Goal: Task Accomplishment & Management: Manage account settings

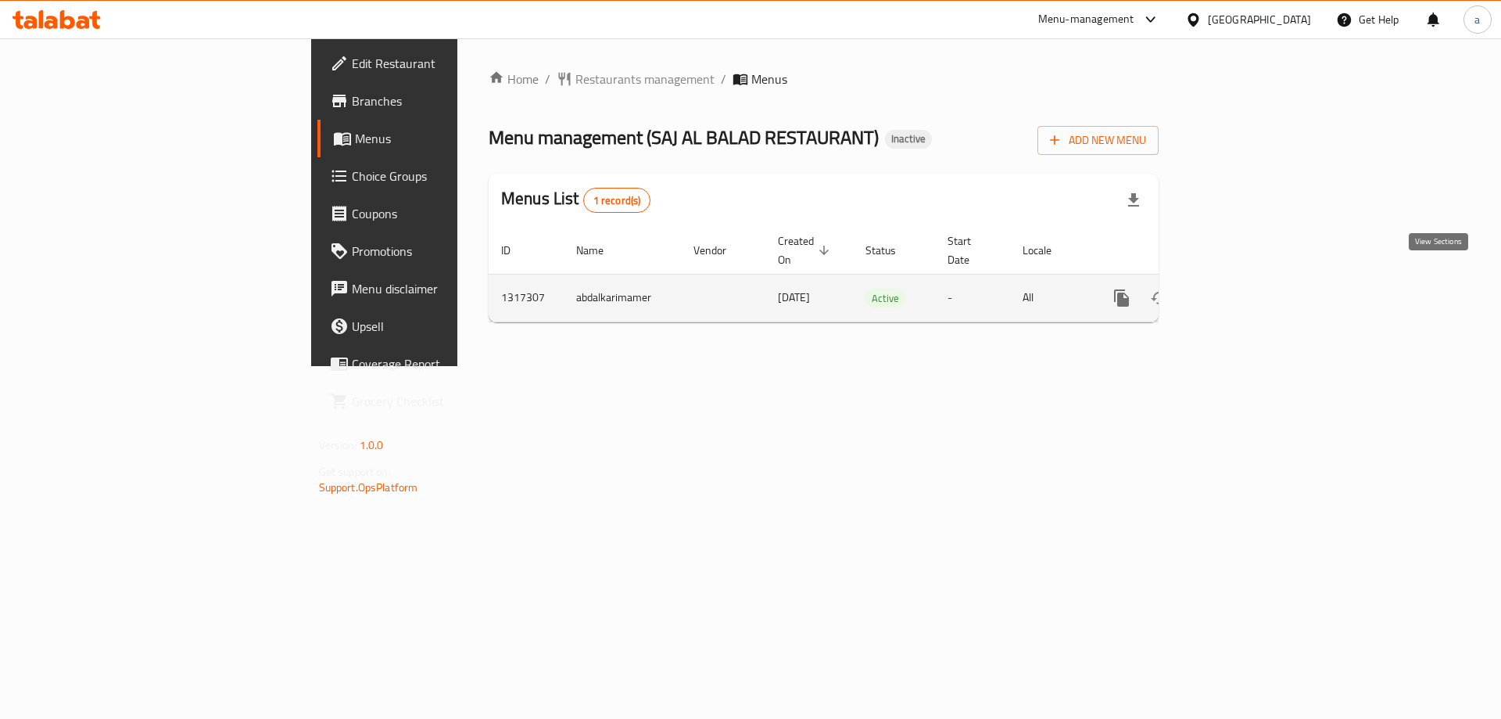
click at [1244, 289] on icon "enhanced table" at bounding box center [1234, 298] width 19 height 19
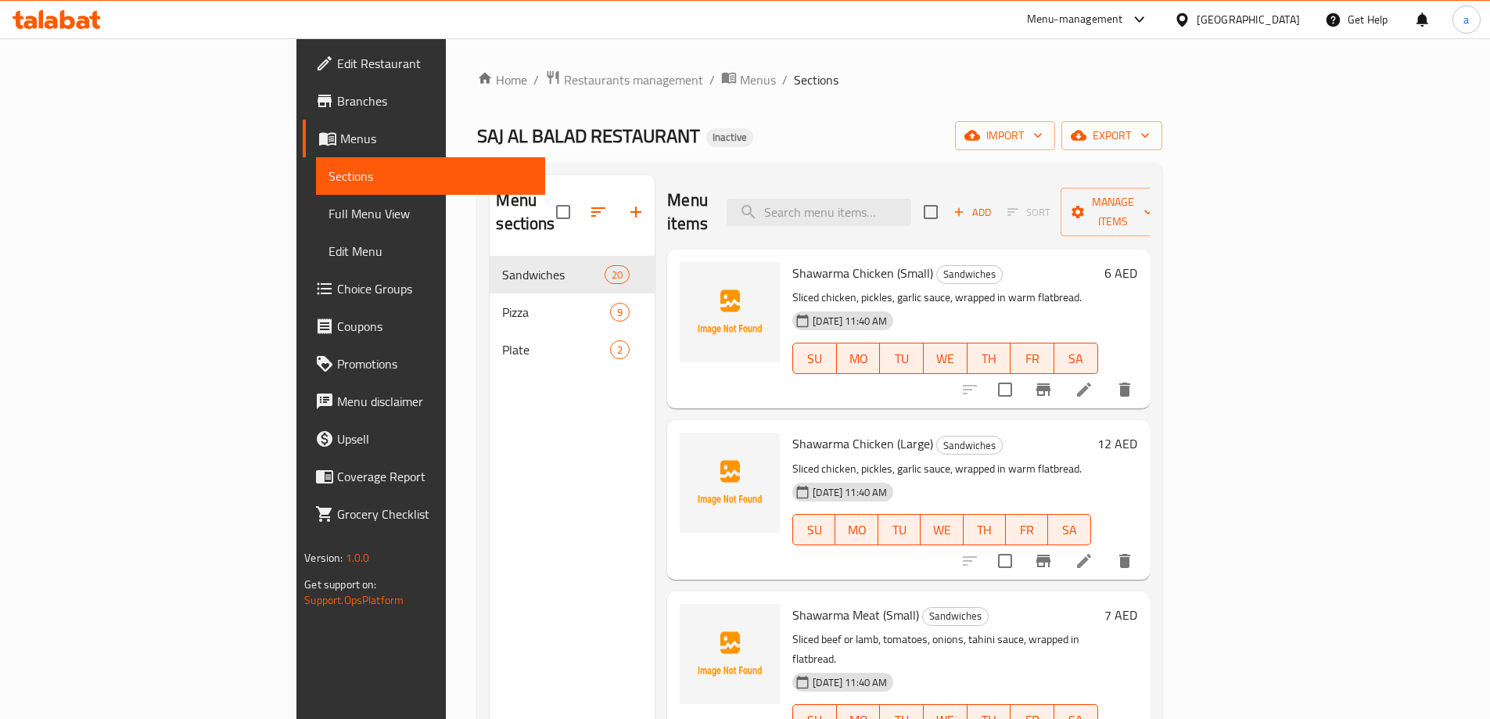
click at [490, 393] on div "Menu sections Sandwiches 20 Pizza 9 Plate 2" at bounding box center [572, 534] width 165 height 719
click at [1042, 131] on span "import" at bounding box center [1004, 136] width 75 height 20
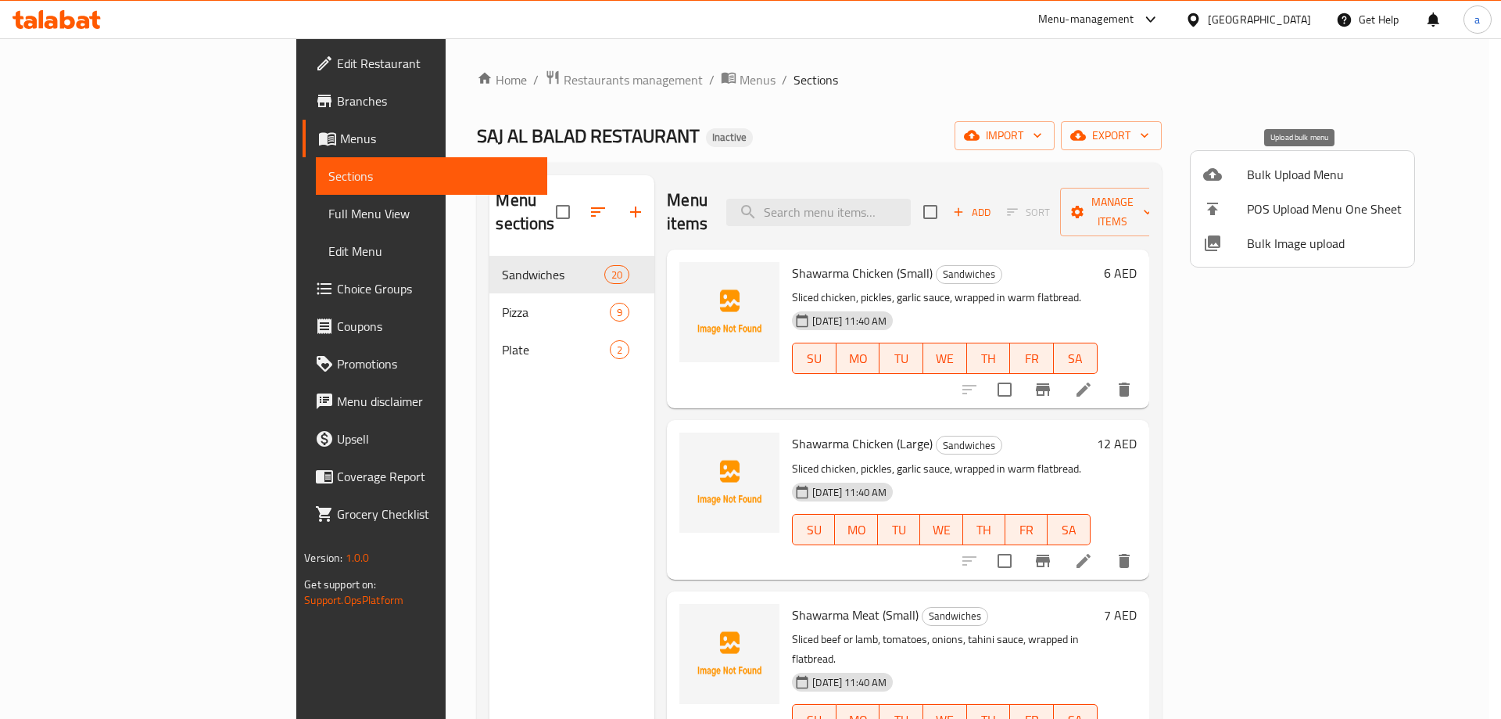
click at [1325, 168] on span "Bulk Upload Menu" at bounding box center [1324, 174] width 155 height 19
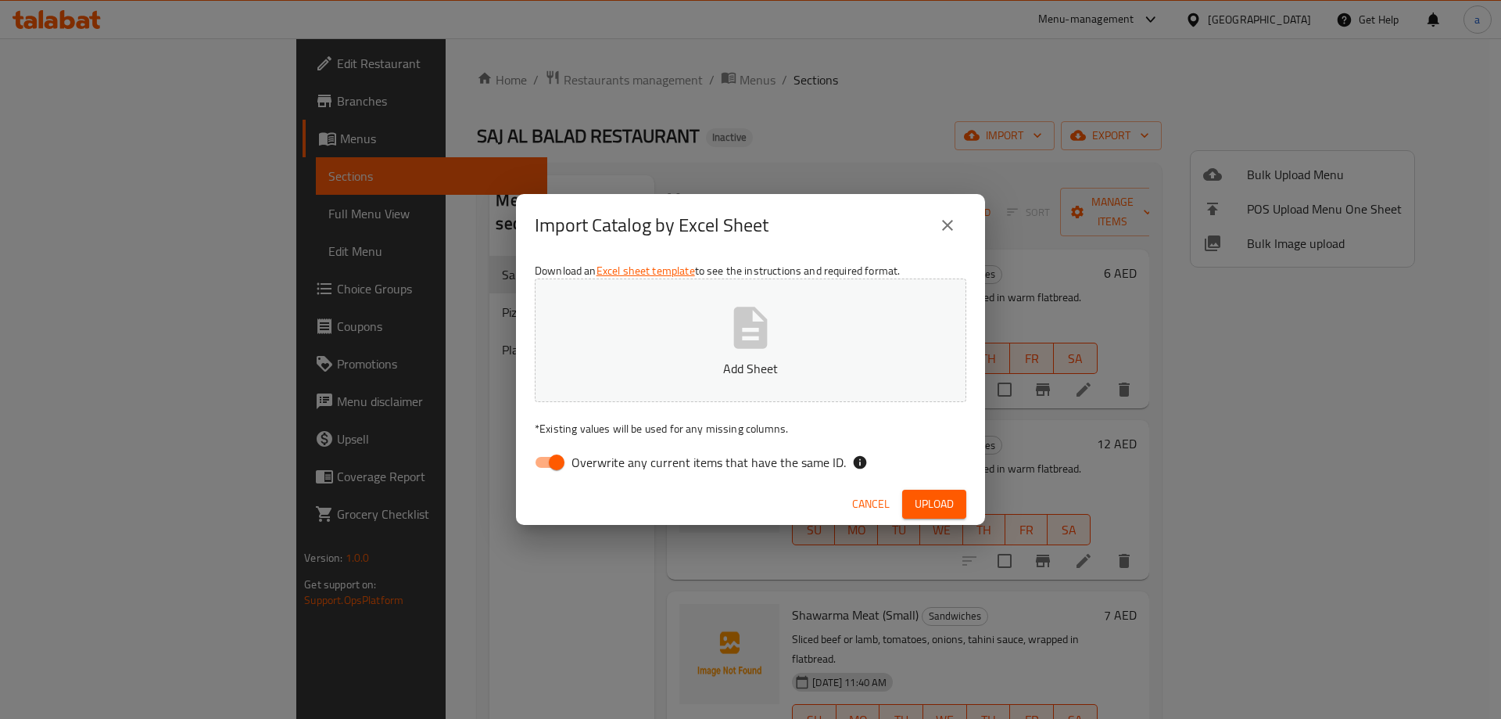
click at [777, 457] on span "Overwrite any current items that have the same ID." at bounding box center [709, 462] width 274 height 19
click at [601, 457] on input "Overwrite any current items that have the same ID." at bounding box center [556, 462] width 89 height 30
checkbox input "false"
click at [913, 502] on button "Upload" at bounding box center [934, 504] width 64 height 29
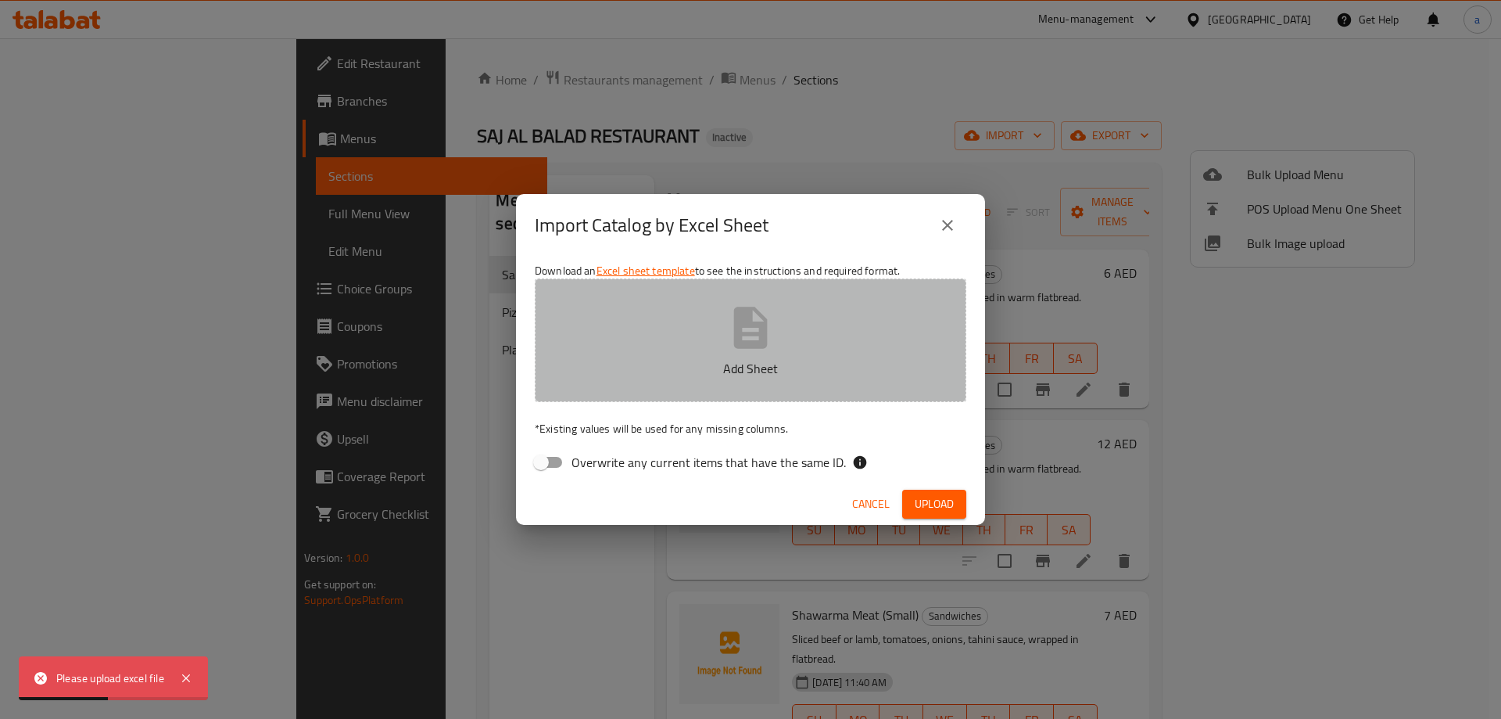
click at [826, 373] on p "Add Sheet" at bounding box center [750, 368] width 383 height 19
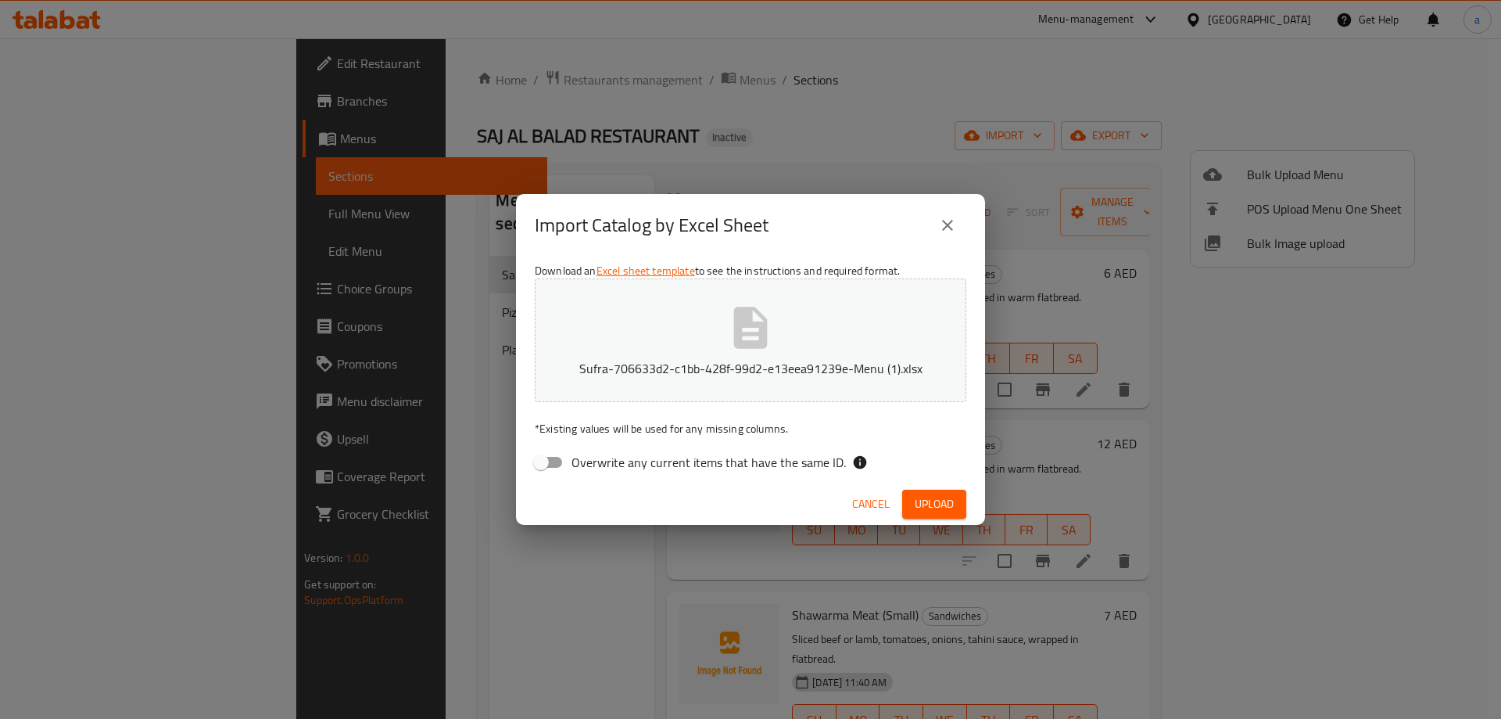
click at [922, 508] on span "Upload" at bounding box center [934, 504] width 39 height 20
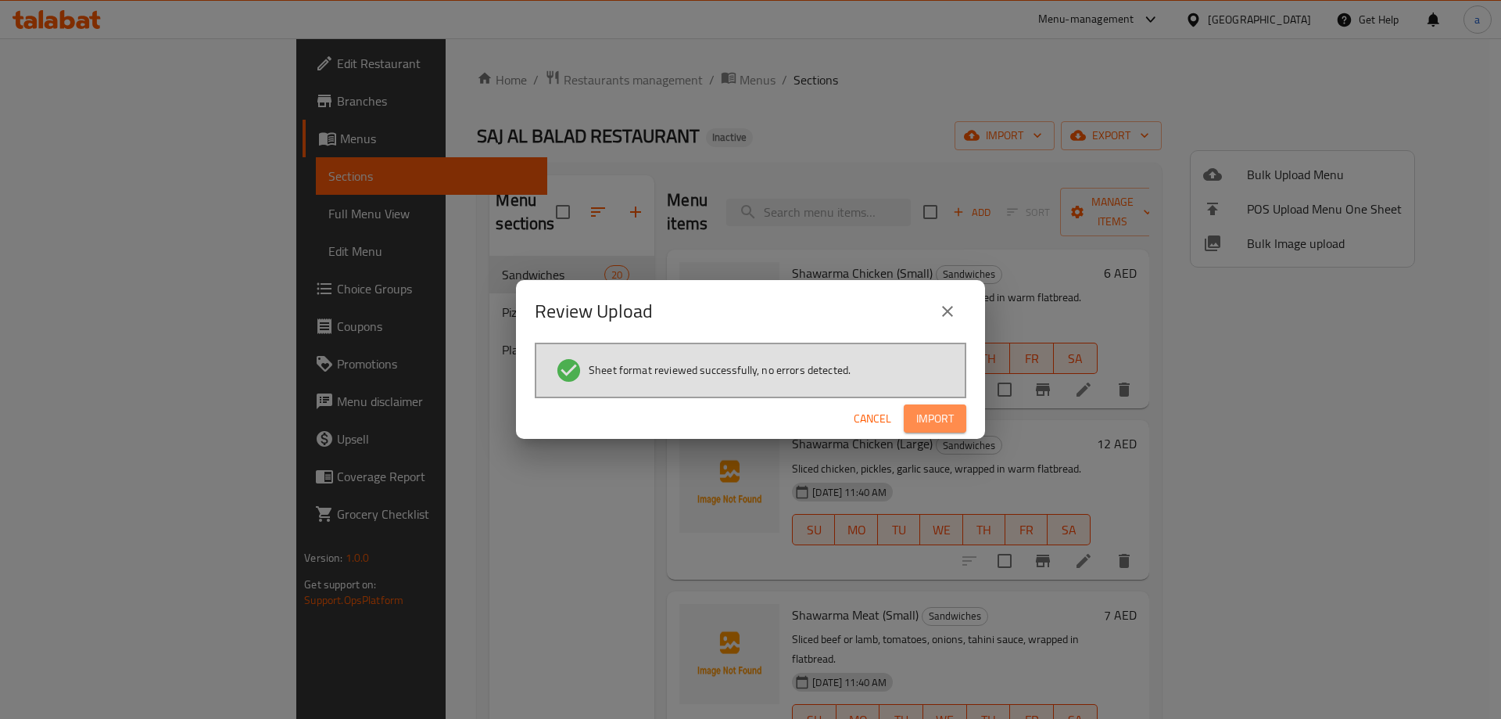
click at [917, 412] on span "Import" at bounding box center [935, 419] width 38 height 20
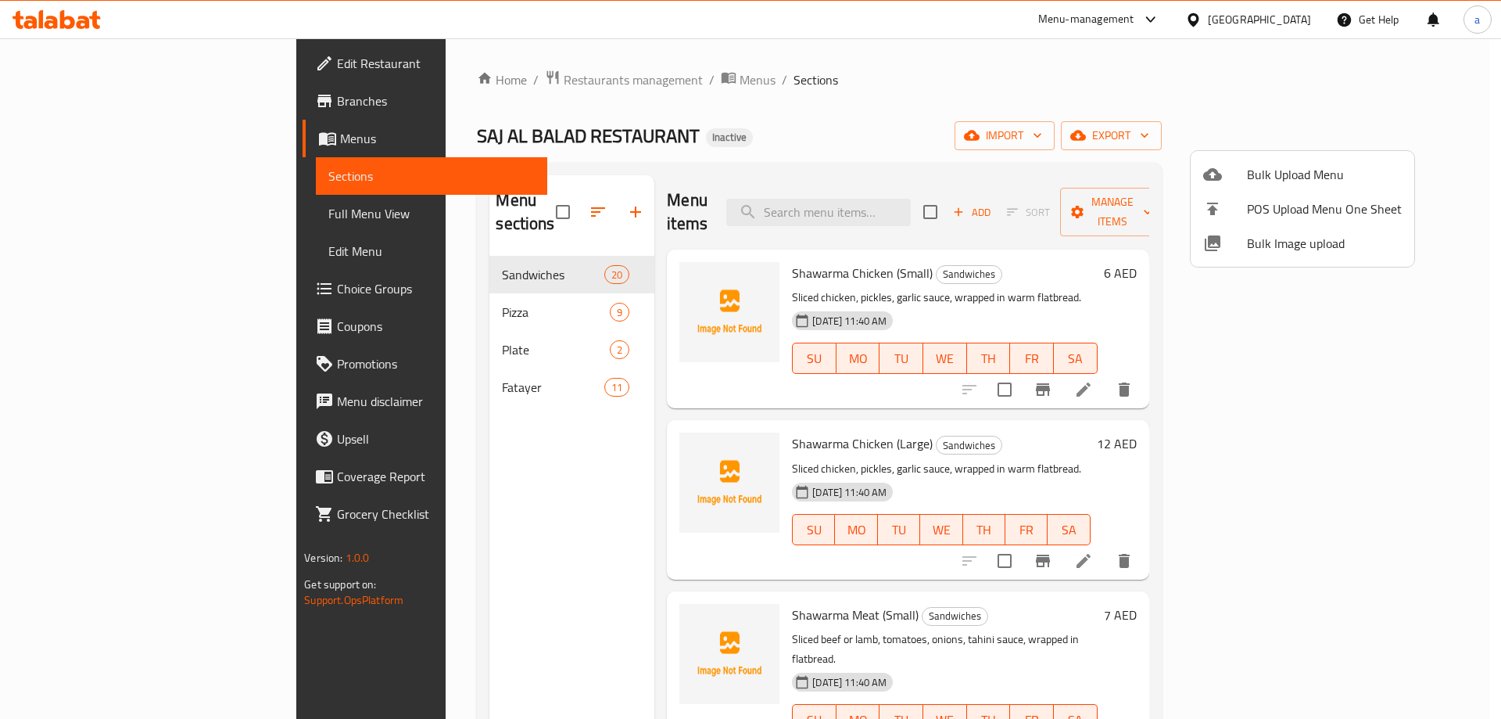
click at [87, 213] on div at bounding box center [750, 359] width 1501 height 719
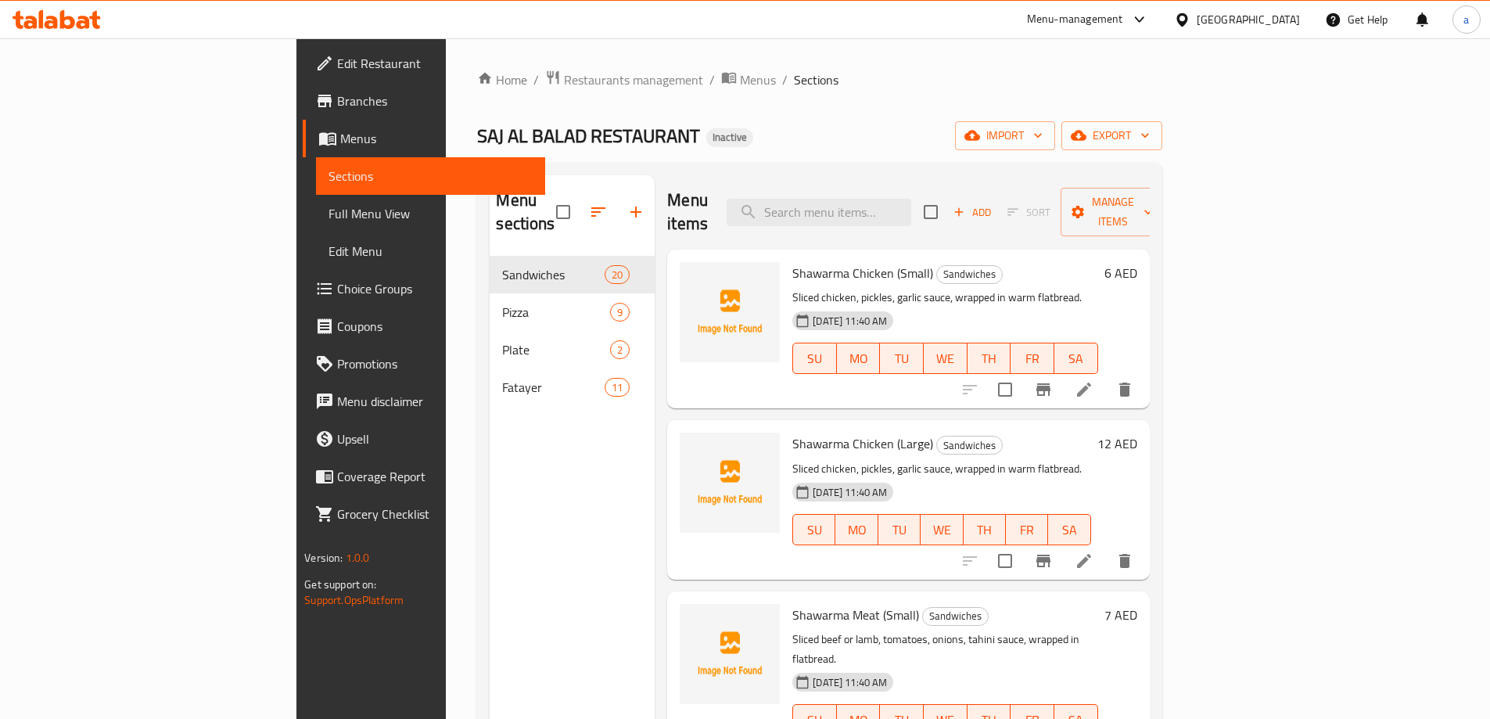
click at [328, 213] on span "Full Menu View" at bounding box center [430, 213] width 204 height 19
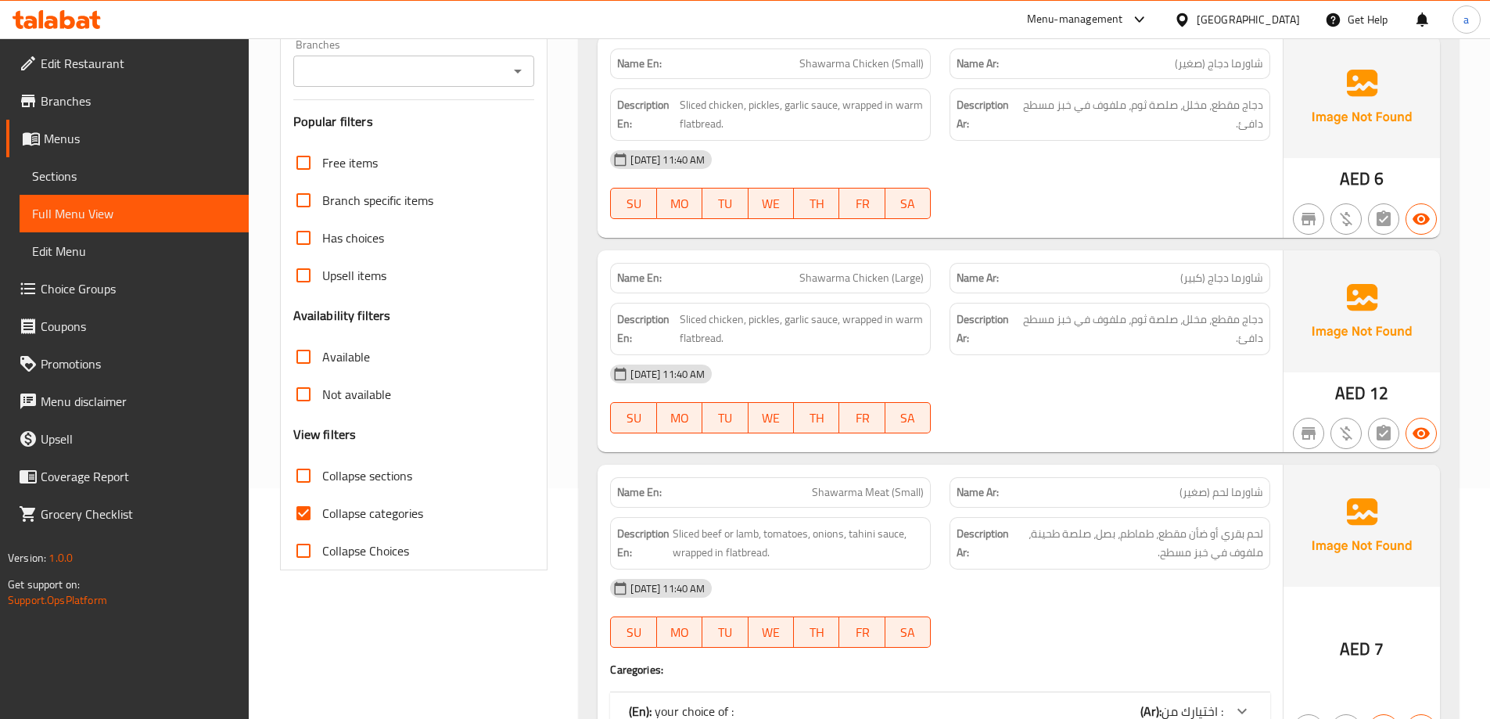
scroll to position [235, 0]
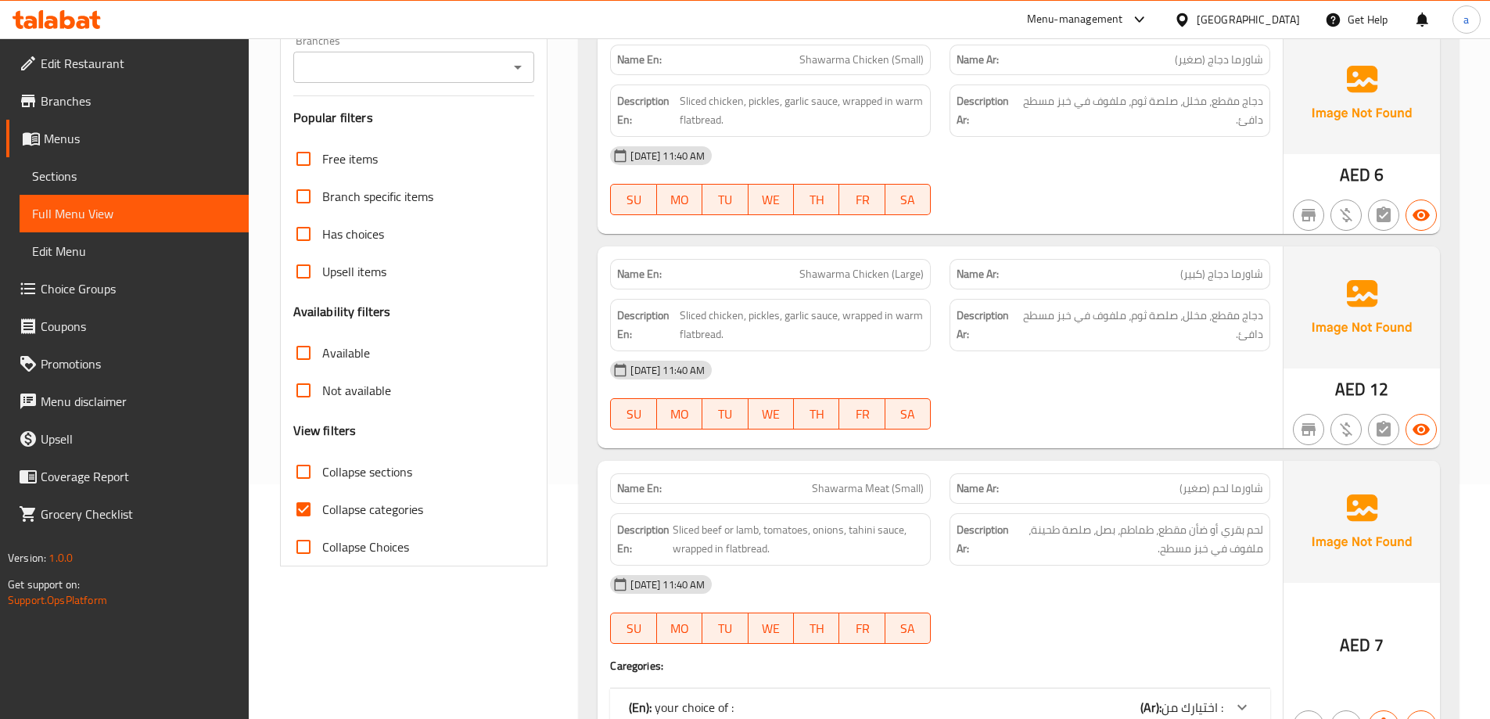
click at [299, 510] on input "Collapse categories" at bounding box center [304, 509] width 38 height 38
checkbox input "false"
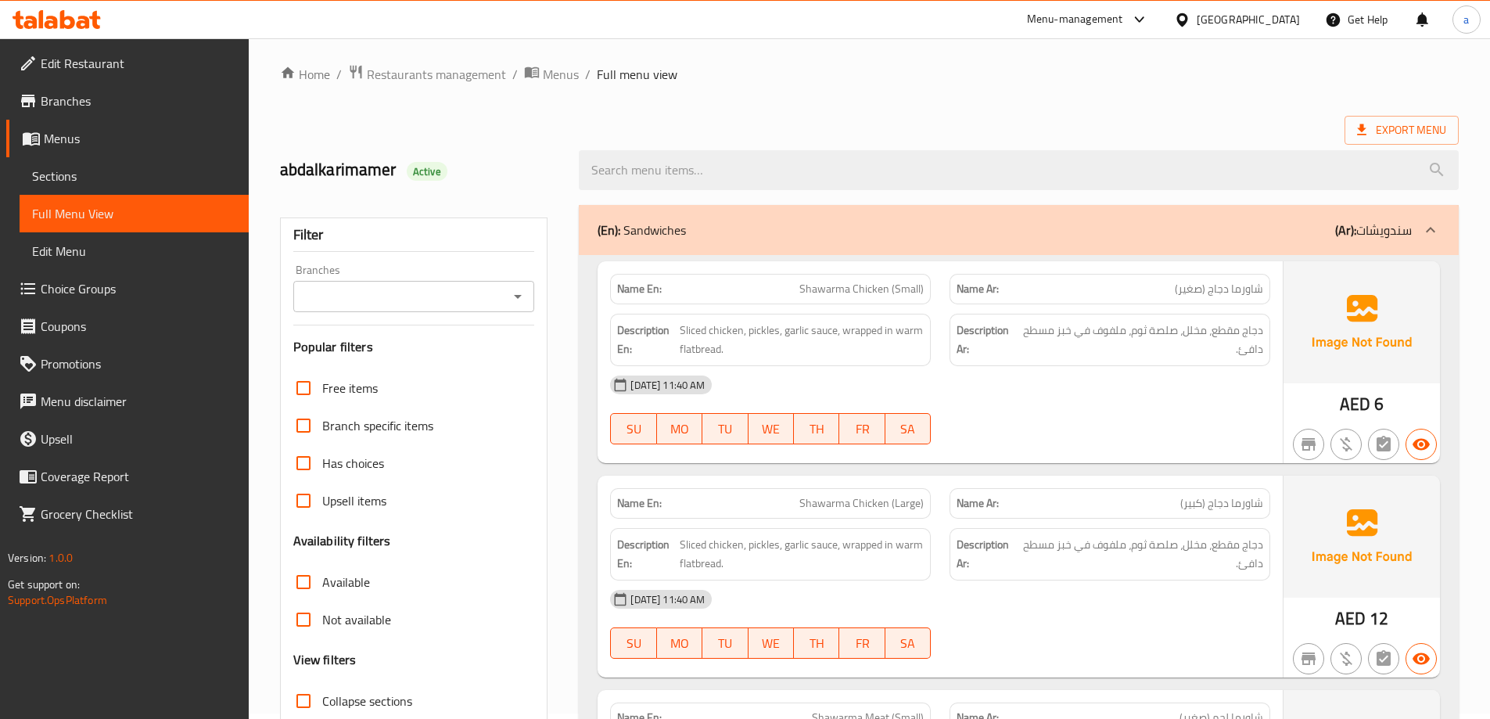
scroll to position [0, 0]
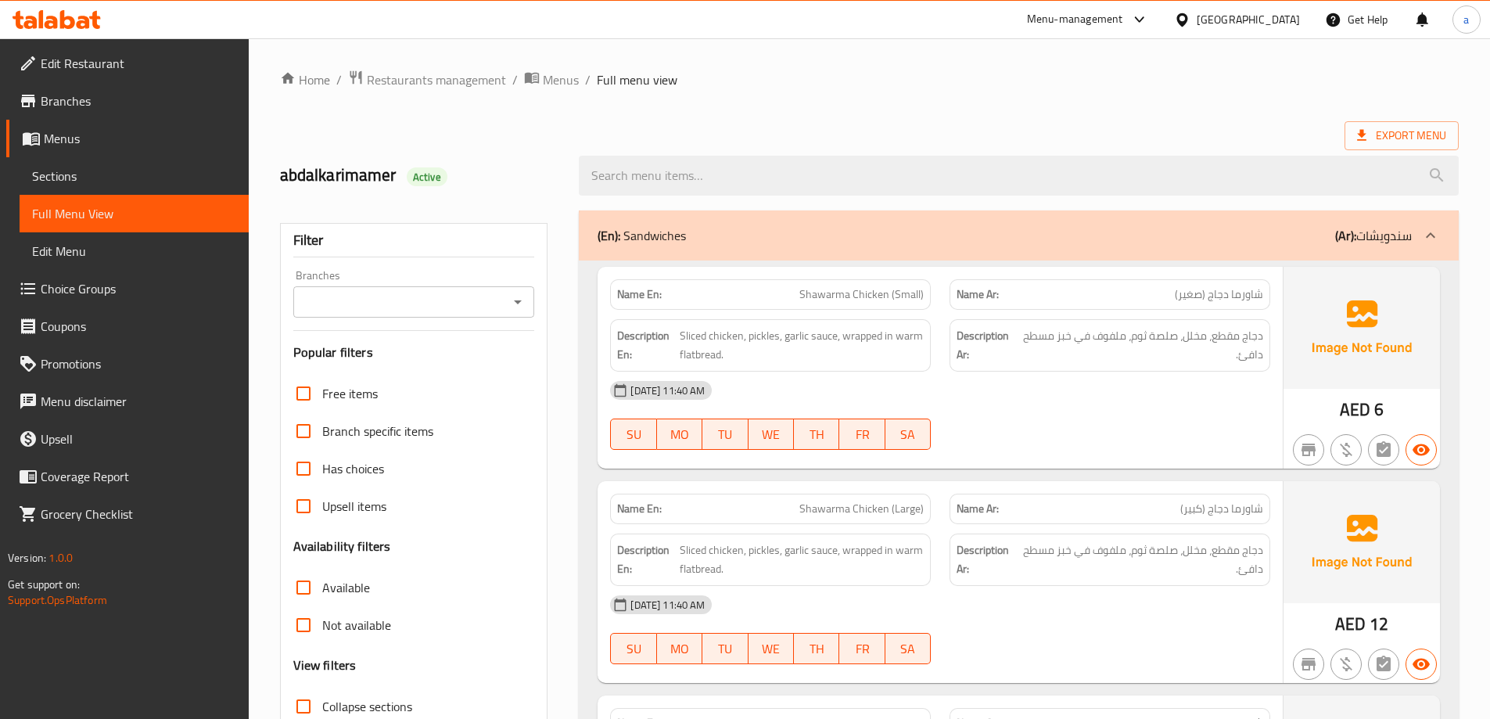
click at [1354, 241] on b "(Ar):" at bounding box center [1345, 235] width 21 height 23
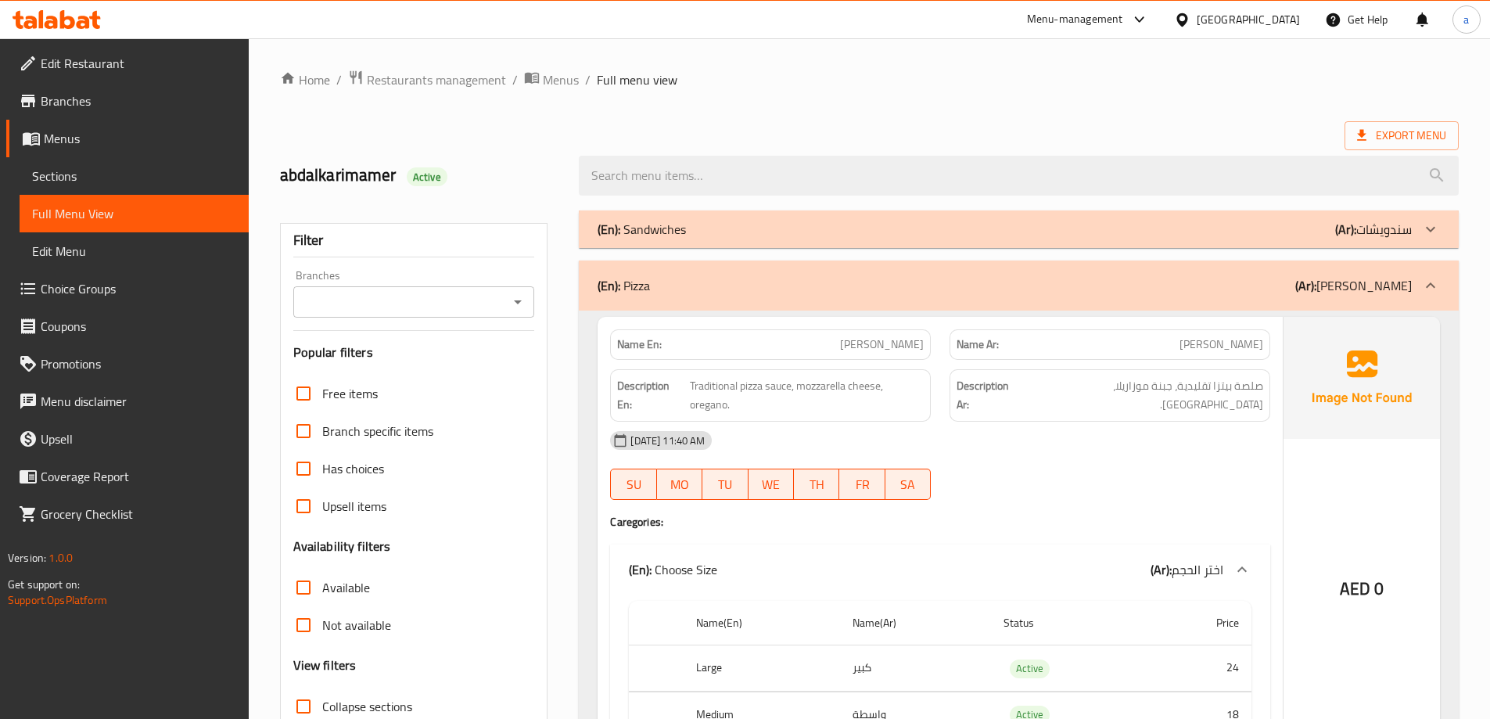
click at [1374, 299] on div "(En): Pizza (Ar): بيتزا" at bounding box center [1019, 285] width 880 height 50
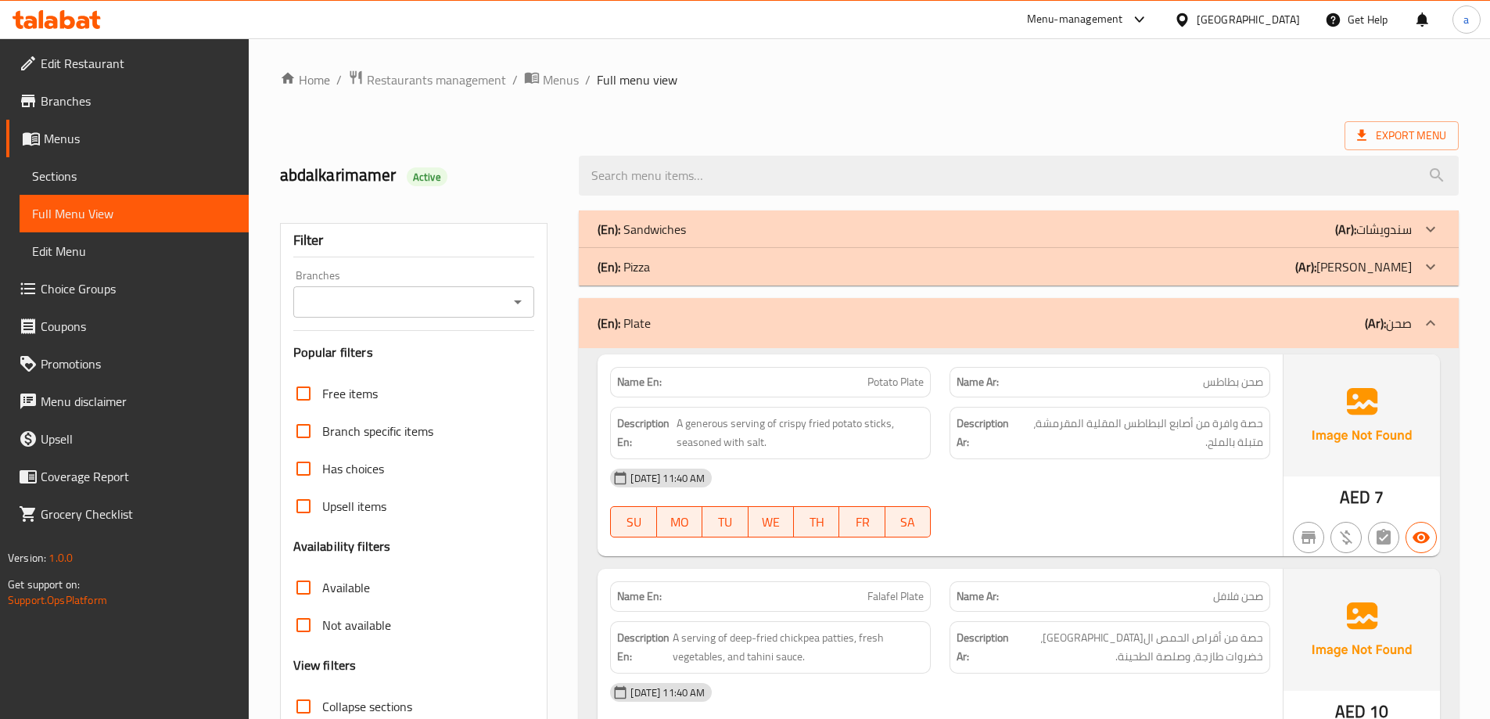
click at [1353, 329] on div "(En): Plate (Ar): صحن" at bounding box center [1004, 323] width 814 height 19
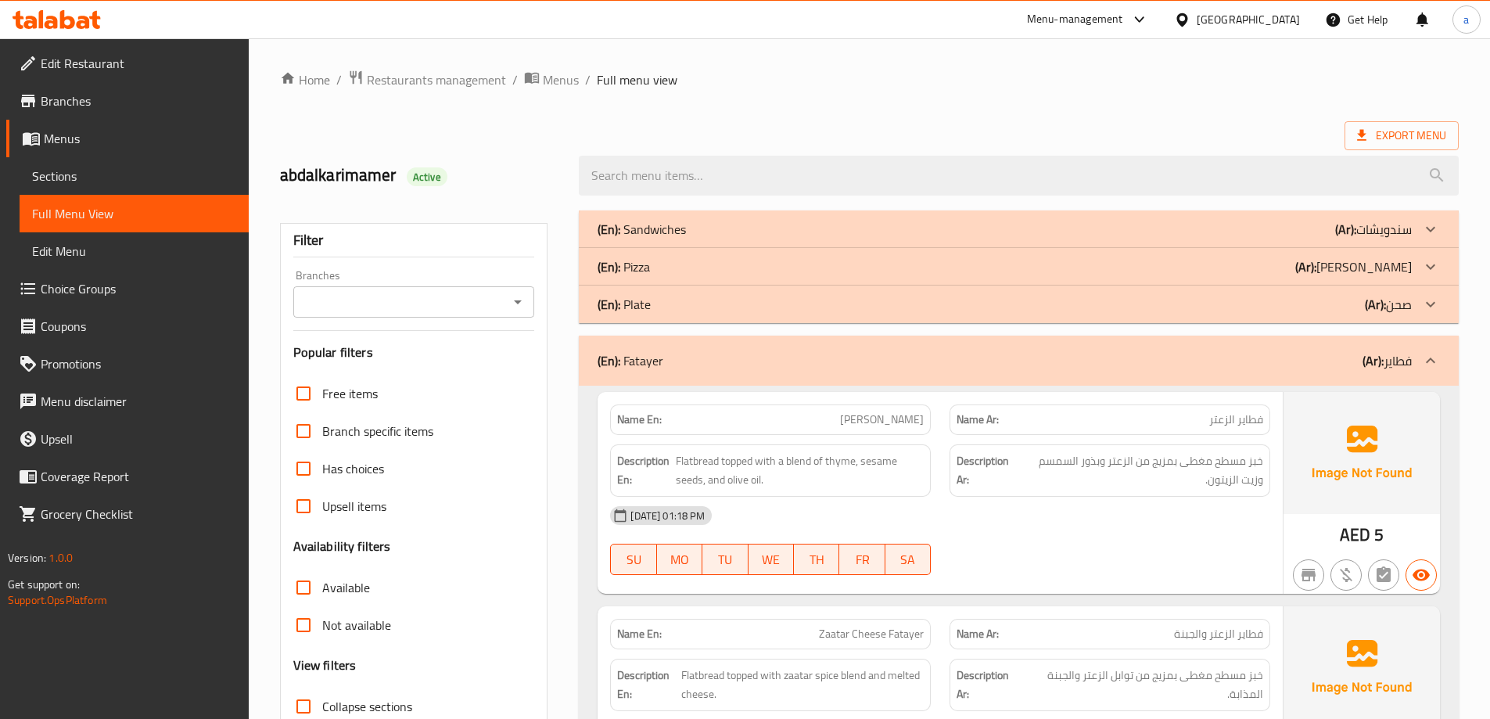
click at [106, 175] on span "Sections" at bounding box center [134, 176] width 204 height 19
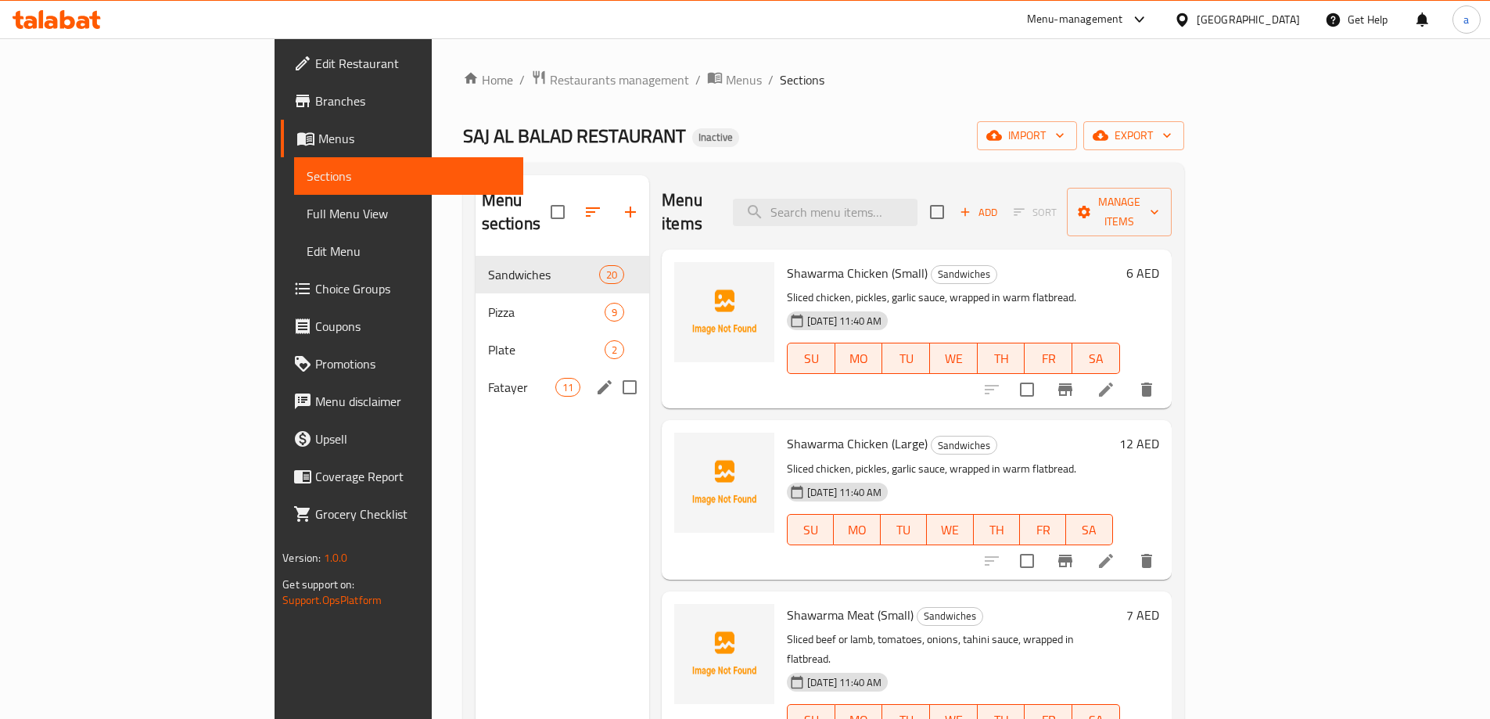
click at [613, 371] on input "Menu sections" at bounding box center [629, 387] width 33 height 33
checkbox input "true"
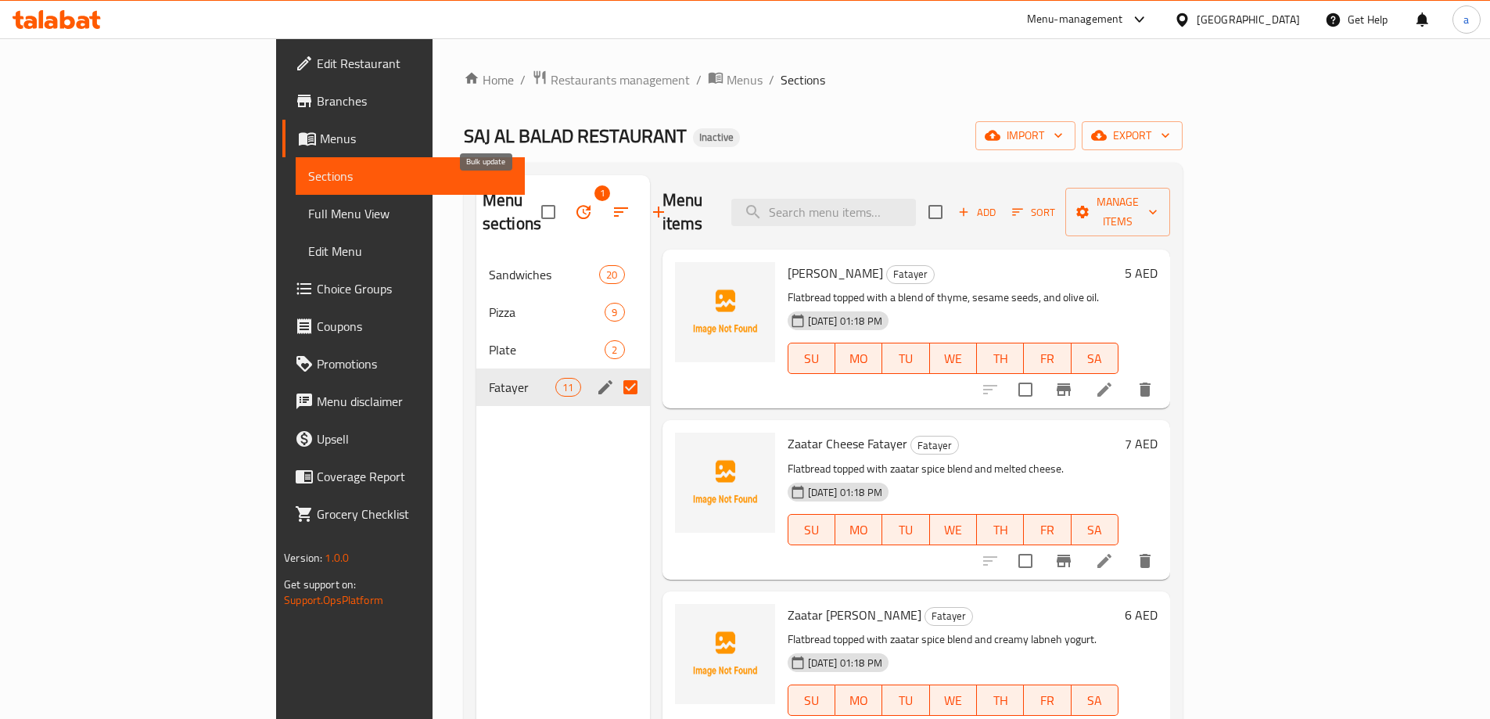
click at [574, 203] on icon "button" at bounding box center [583, 212] width 19 height 19
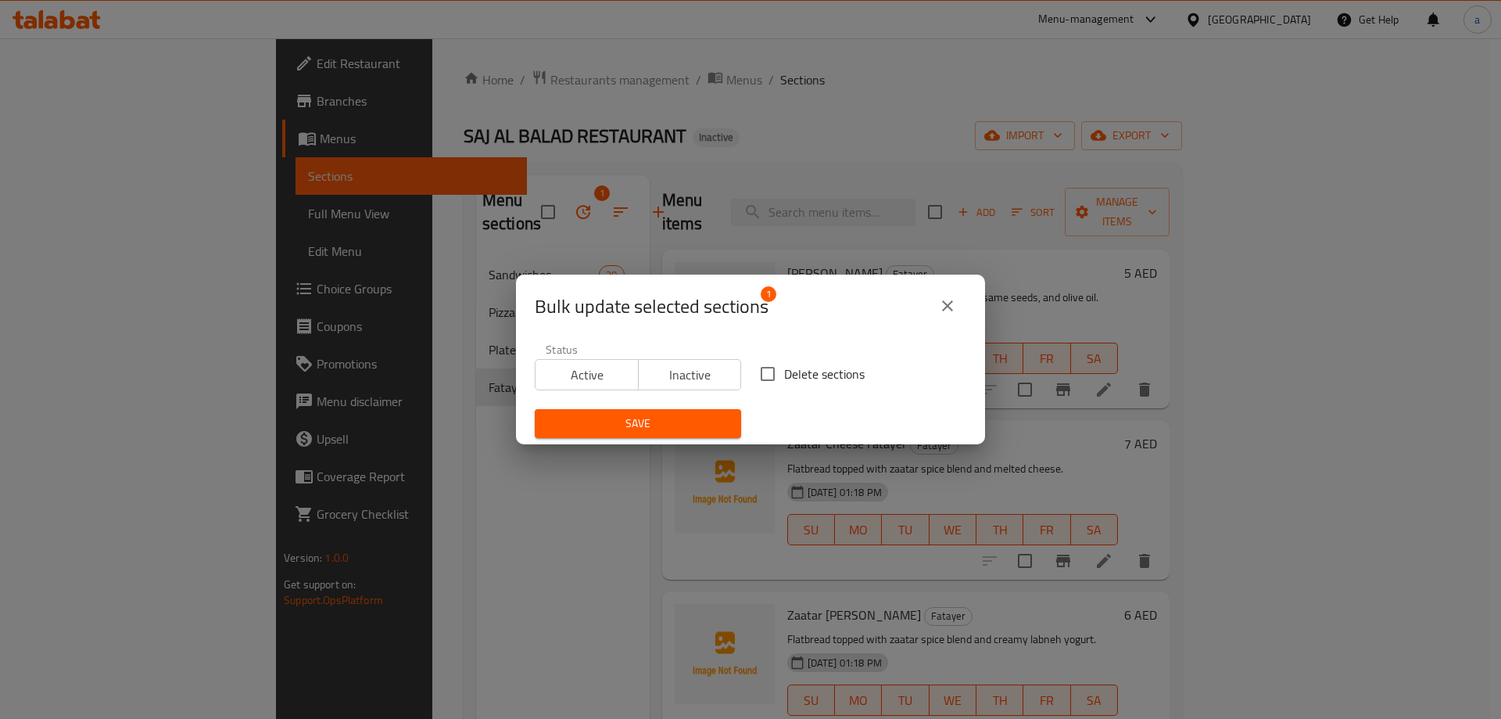
click at [787, 378] on span "Delete sections" at bounding box center [824, 373] width 81 height 19
click at [784, 378] on input "Delete sections" at bounding box center [767, 373] width 33 height 33
checkbox input "true"
click at [712, 426] on span "Save" at bounding box center [637, 424] width 181 height 20
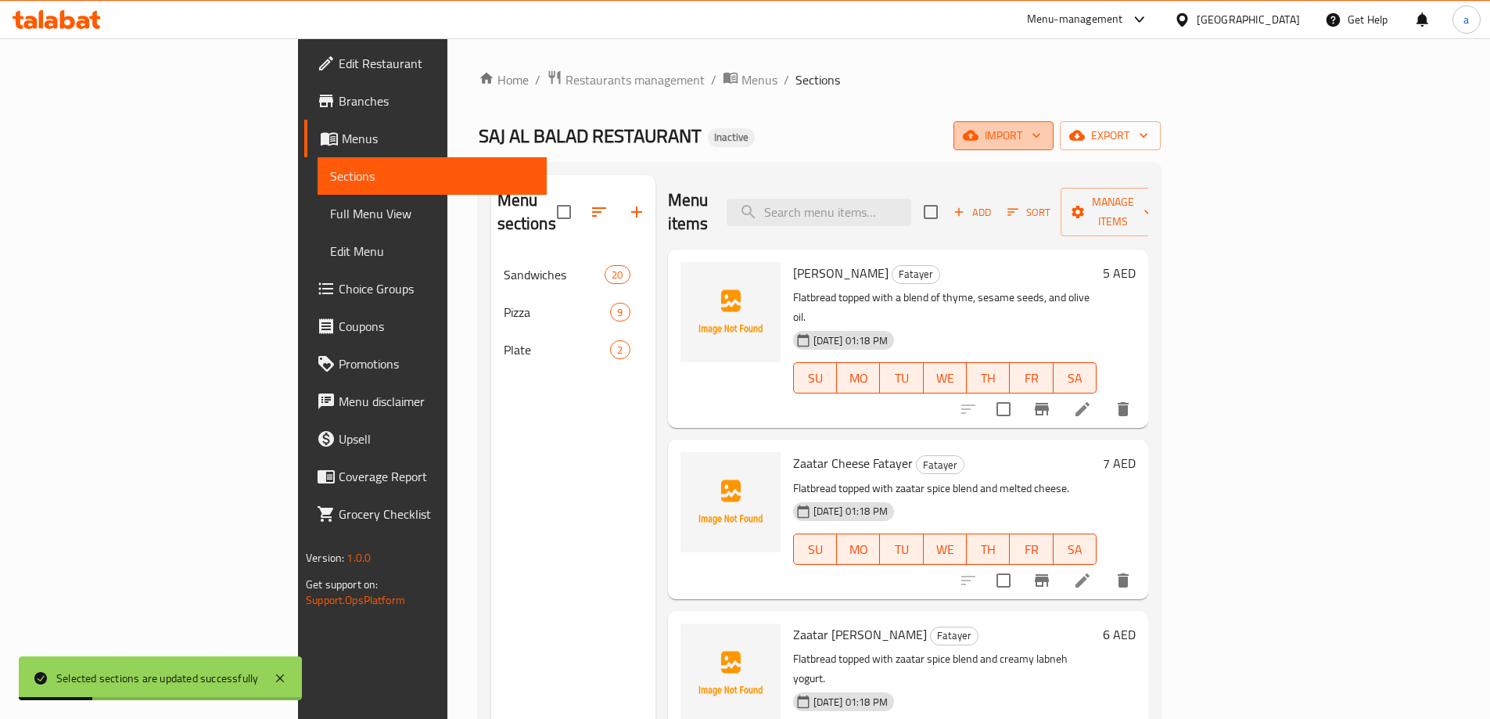
click at [1041, 141] on span "import" at bounding box center [1003, 136] width 75 height 20
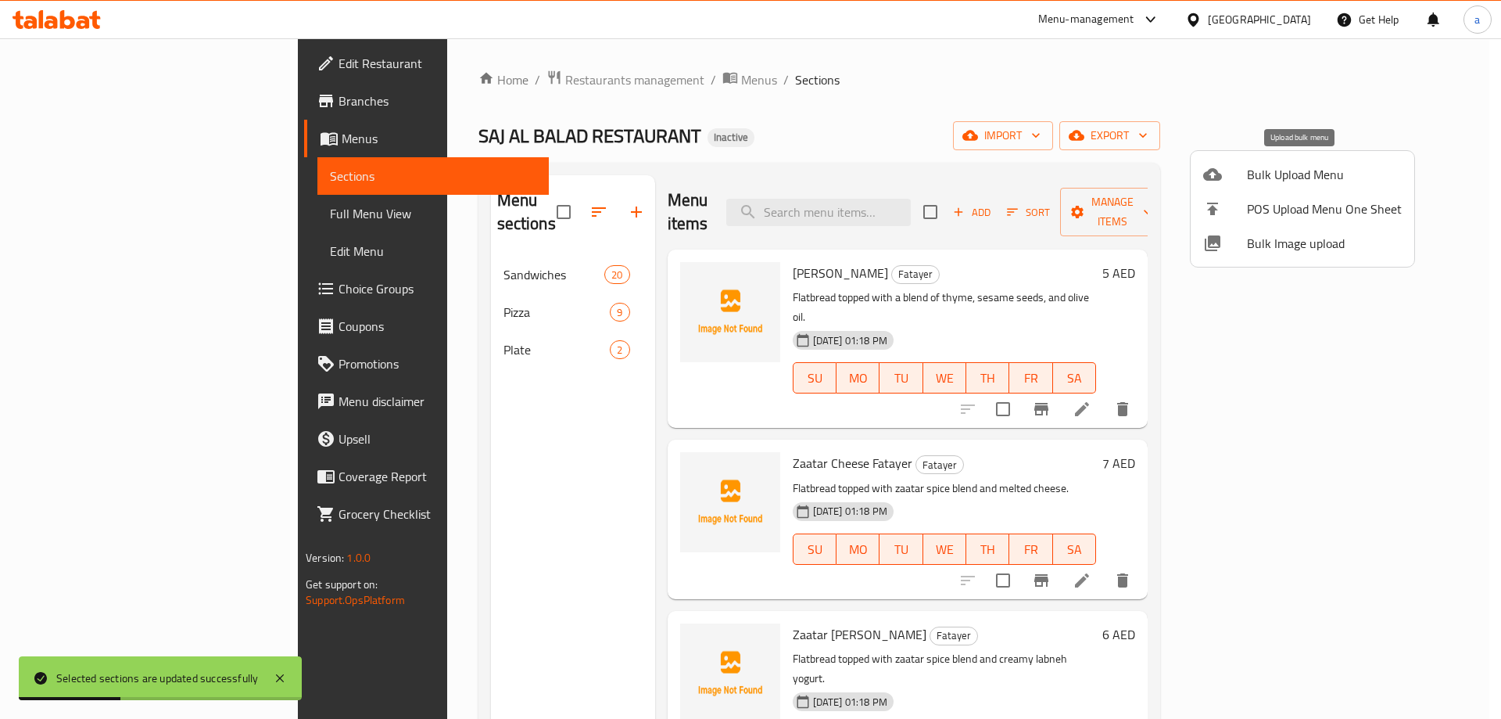
click at [1323, 174] on span "Bulk Upload Menu" at bounding box center [1324, 174] width 155 height 19
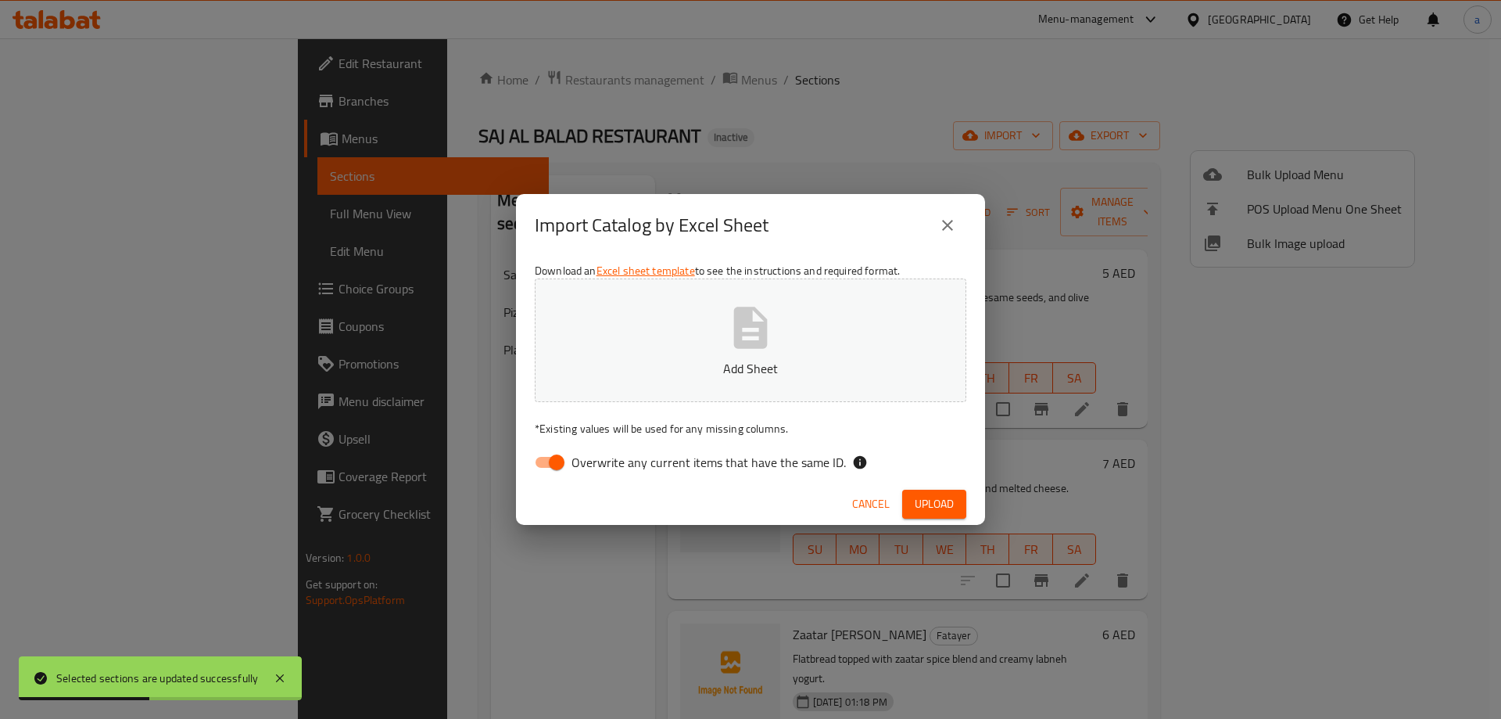
click at [827, 455] on span "Overwrite any current items that have the same ID." at bounding box center [709, 462] width 274 height 19
click at [601, 455] on input "Overwrite any current items that have the same ID." at bounding box center [556, 462] width 89 height 30
checkbox input "false"
click at [807, 375] on p "Add Sheet" at bounding box center [750, 368] width 383 height 19
click at [915, 512] on span "Upload" at bounding box center [934, 504] width 39 height 20
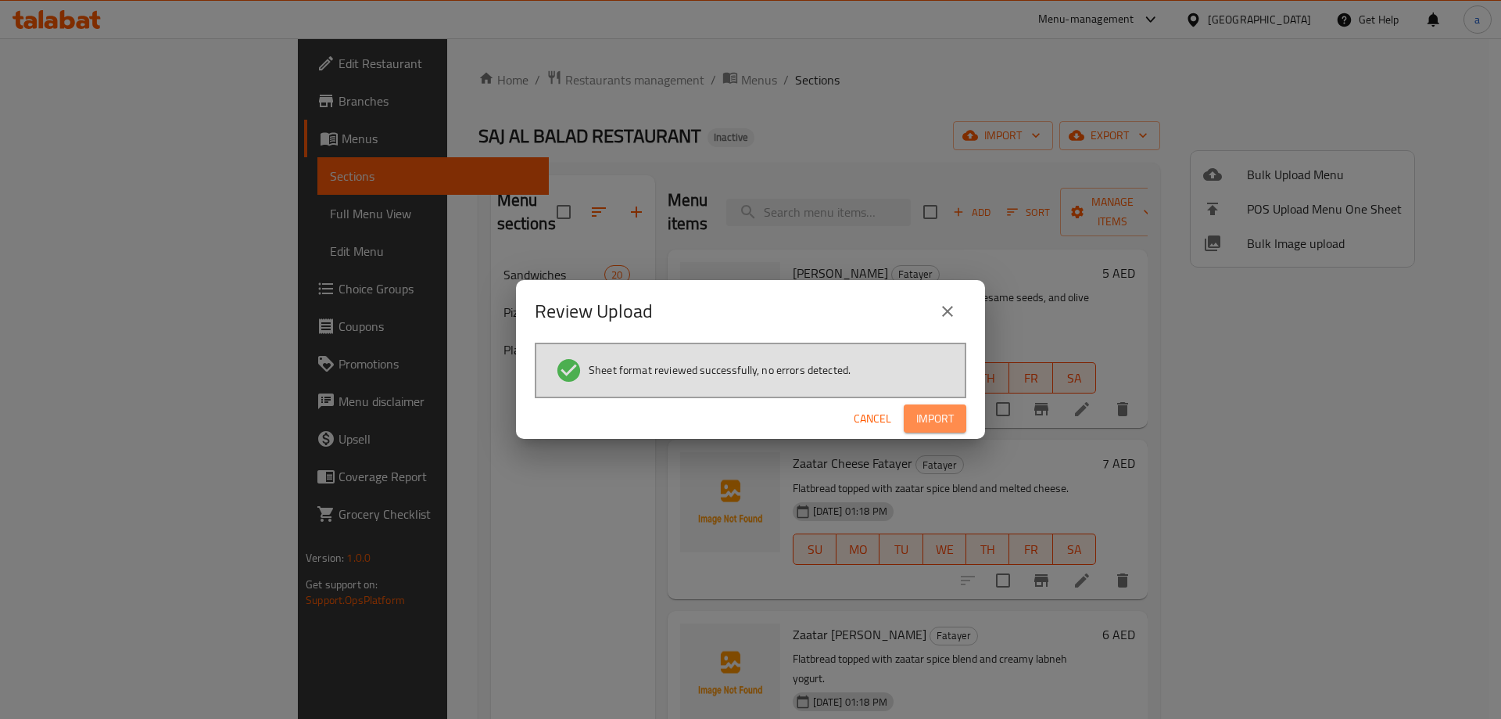
click at [938, 410] on span "Import" at bounding box center [935, 419] width 38 height 20
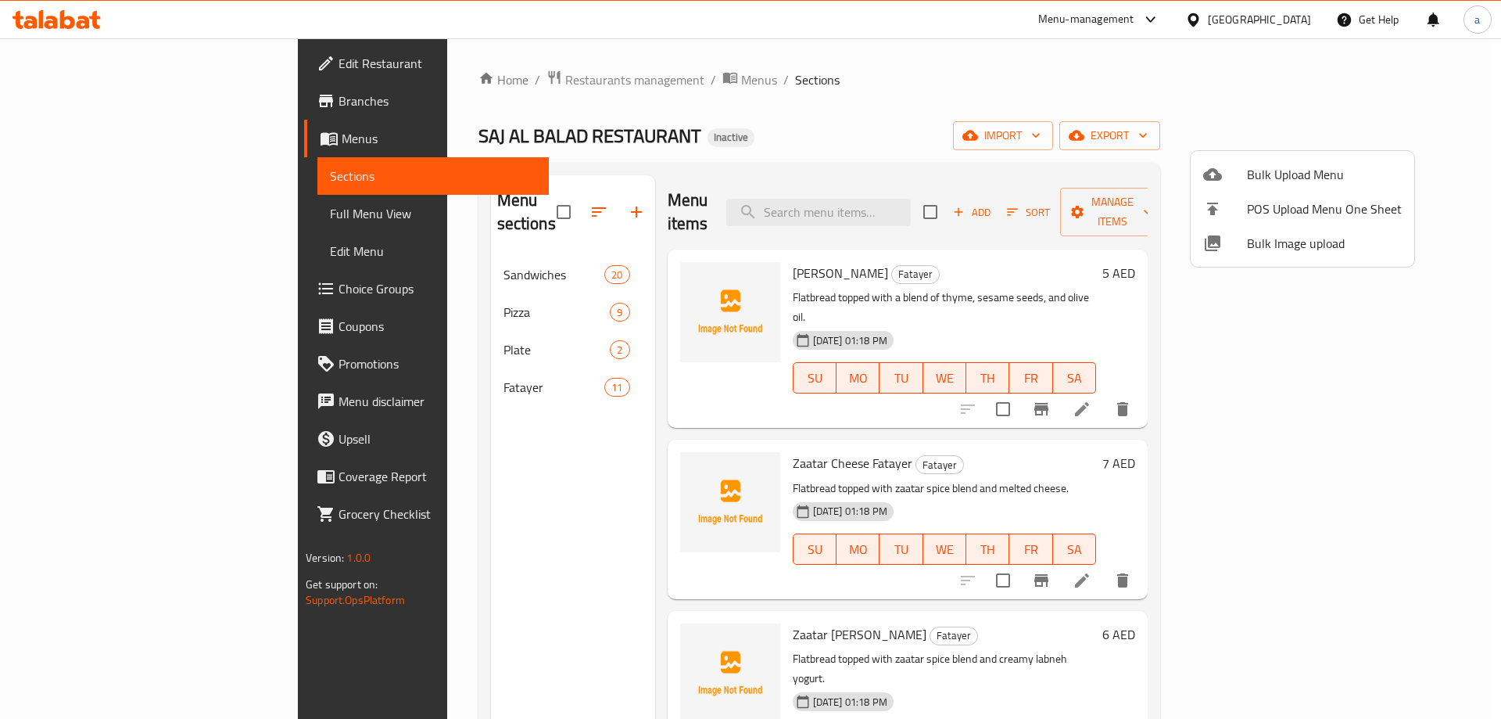
click at [769, 133] on div at bounding box center [750, 359] width 1501 height 719
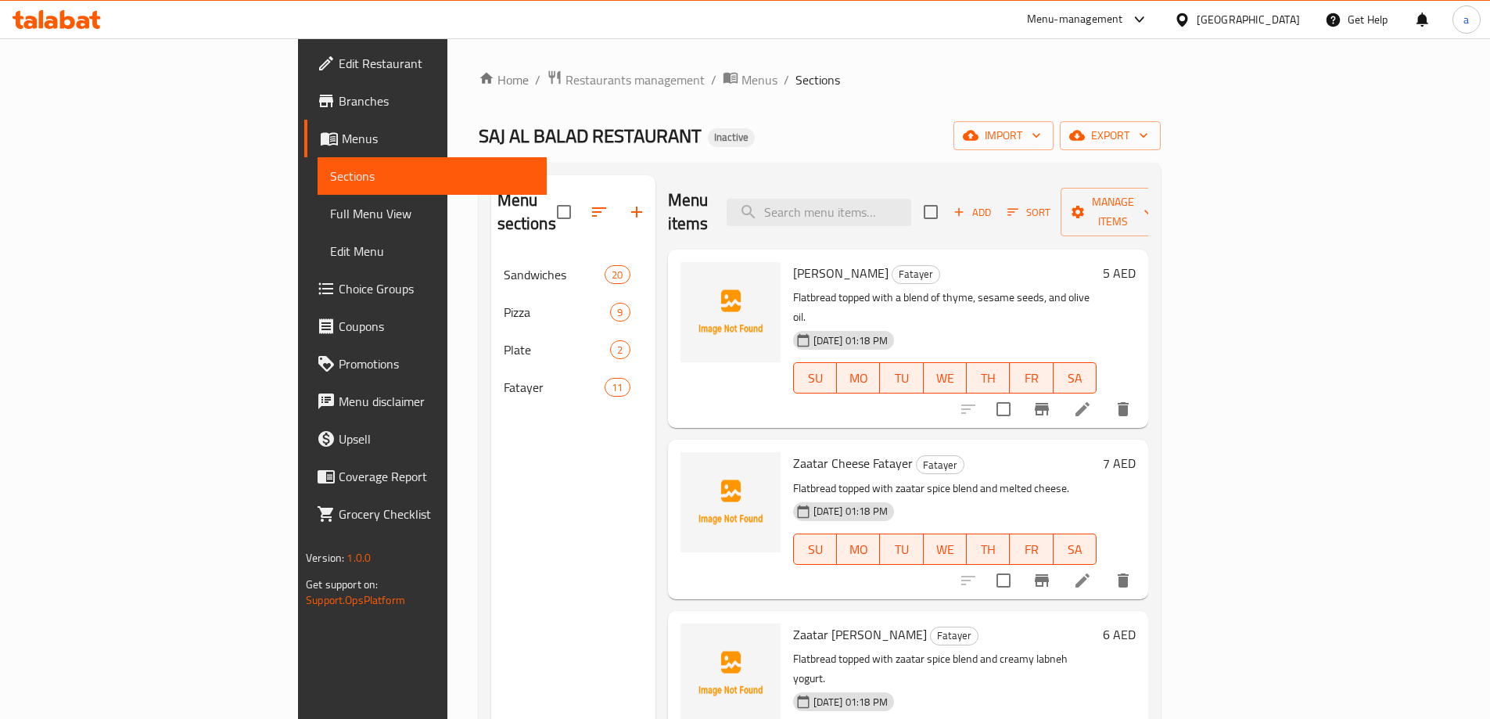
click at [330, 215] on span "Full Menu View" at bounding box center [432, 213] width 204 height 19
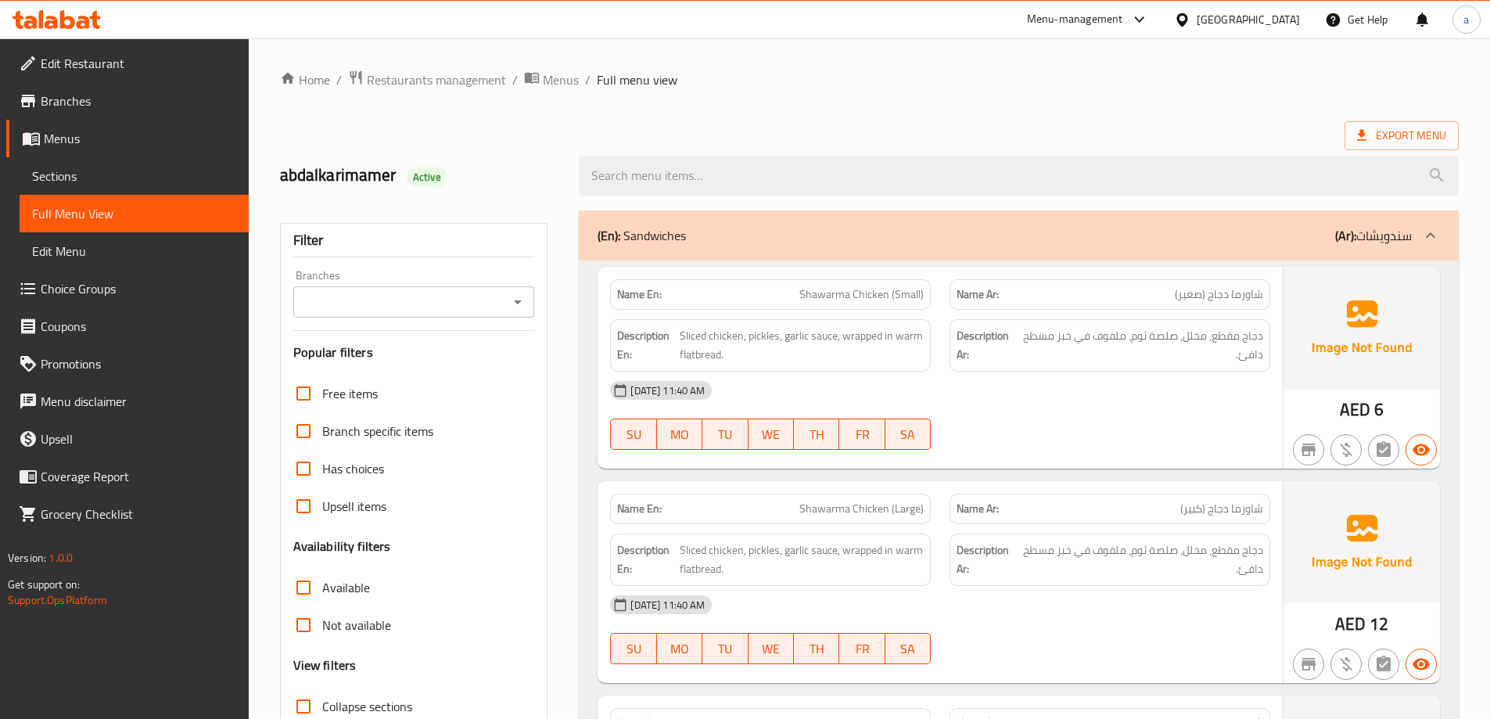
scroll to position [156, 0]
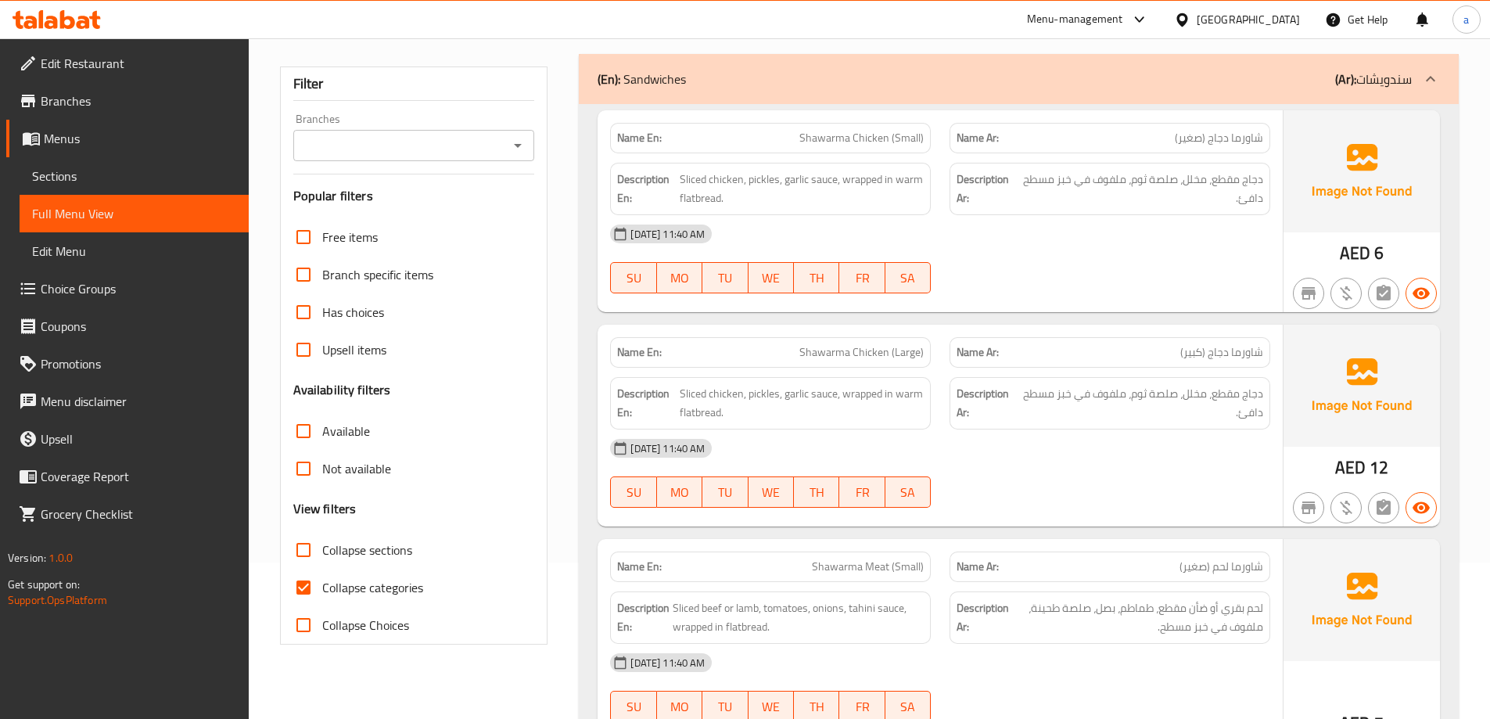
click at [285, 589] on input "Collapse categories" at bounding box center [304, 587] width 38 height 38
checkbox input "false"
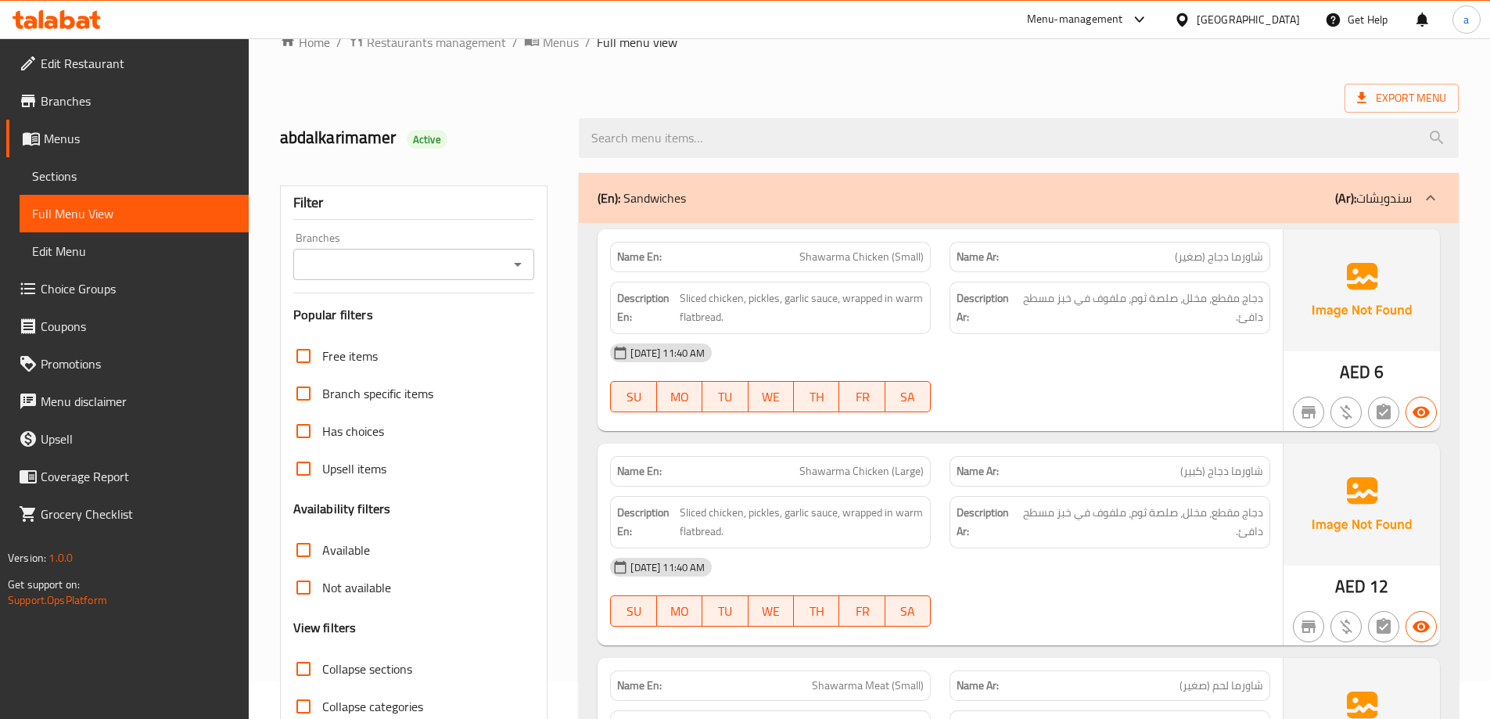
scroll to position [0, 0]
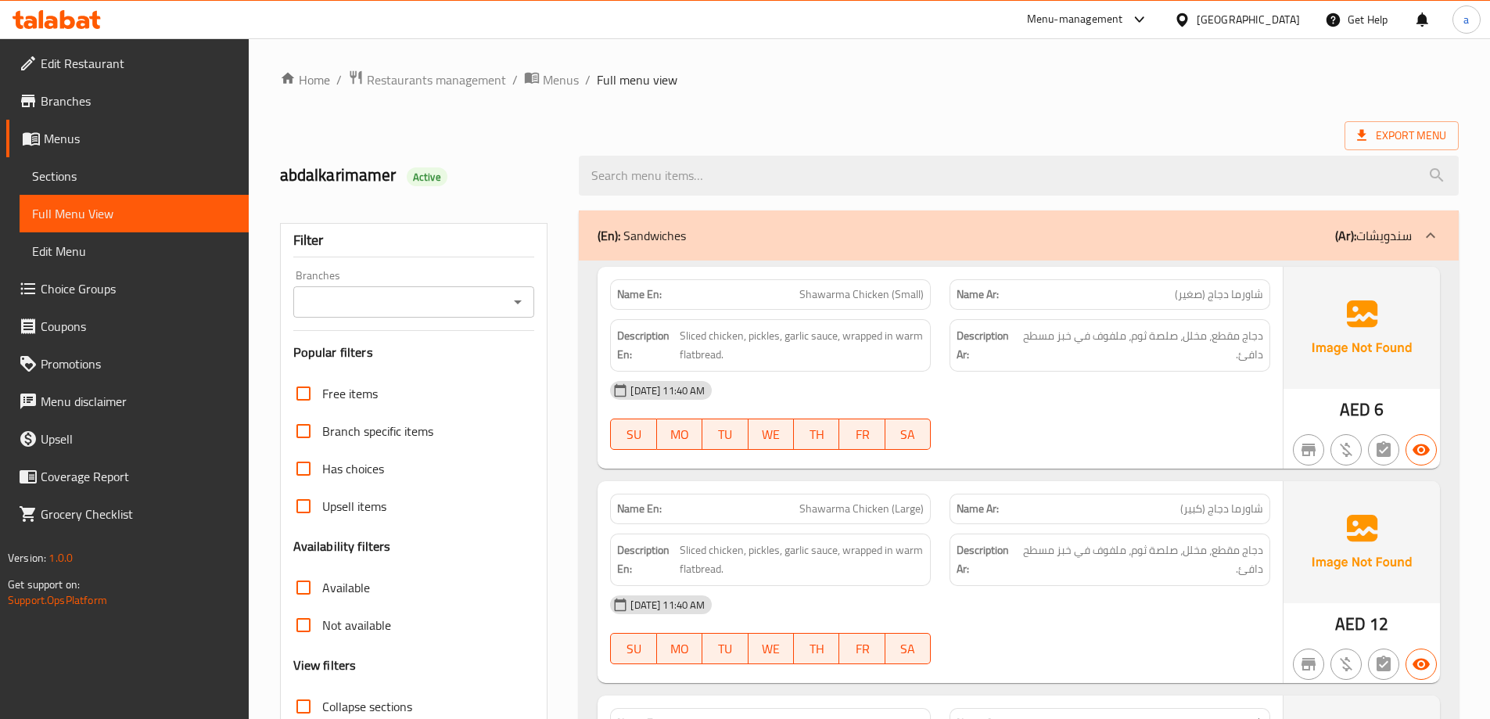
click at [1315, 237] on div "(En): Sandwiches (Ar): سندويشات" at bounding box center [1004, 235] width 814 height 19
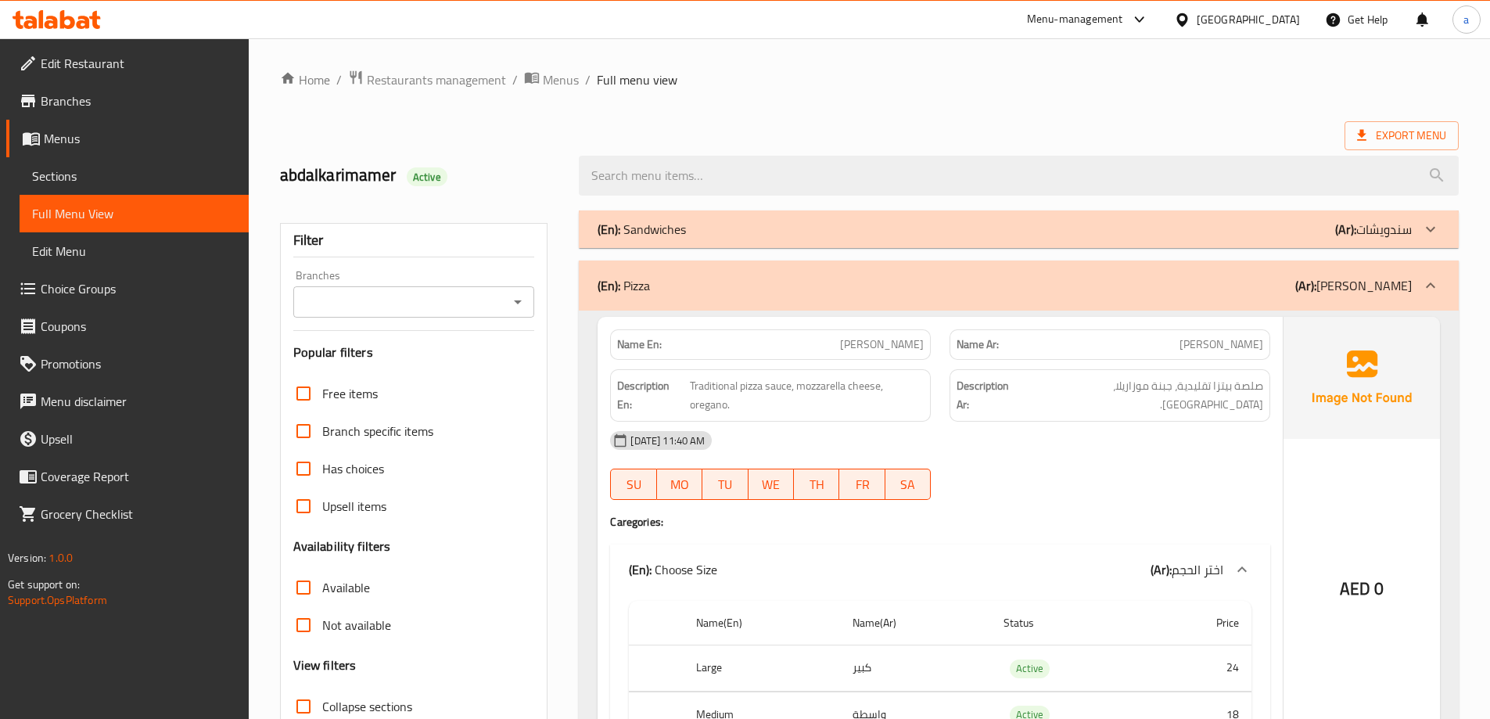
click at [1328, 284] on div "(En): Pizza (Ar): بيتزا" at bounding box center [1004, 285] width 814 height 19
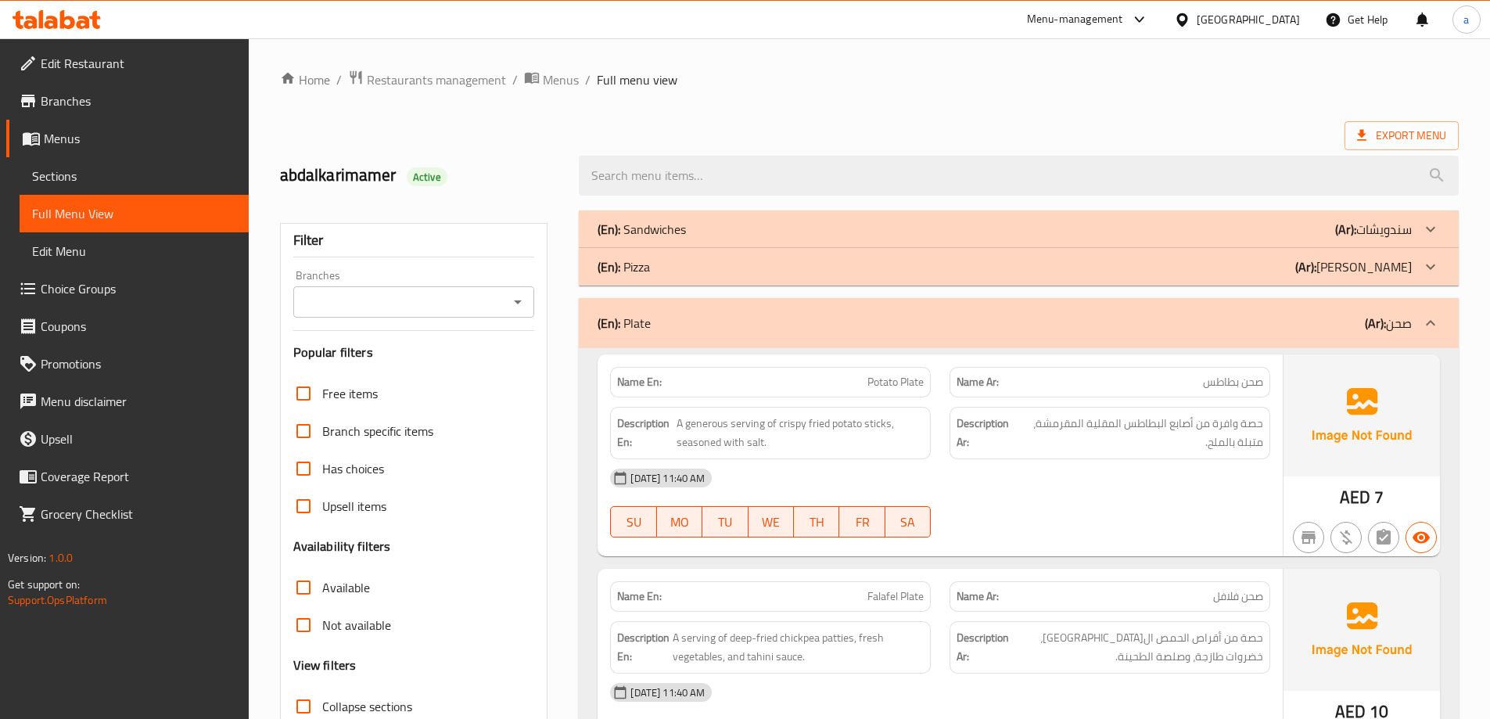
click at [1258, 312] on div "(En): Plate (Ar): صحن" at bounding box center [1019, 323] width 880 height 50
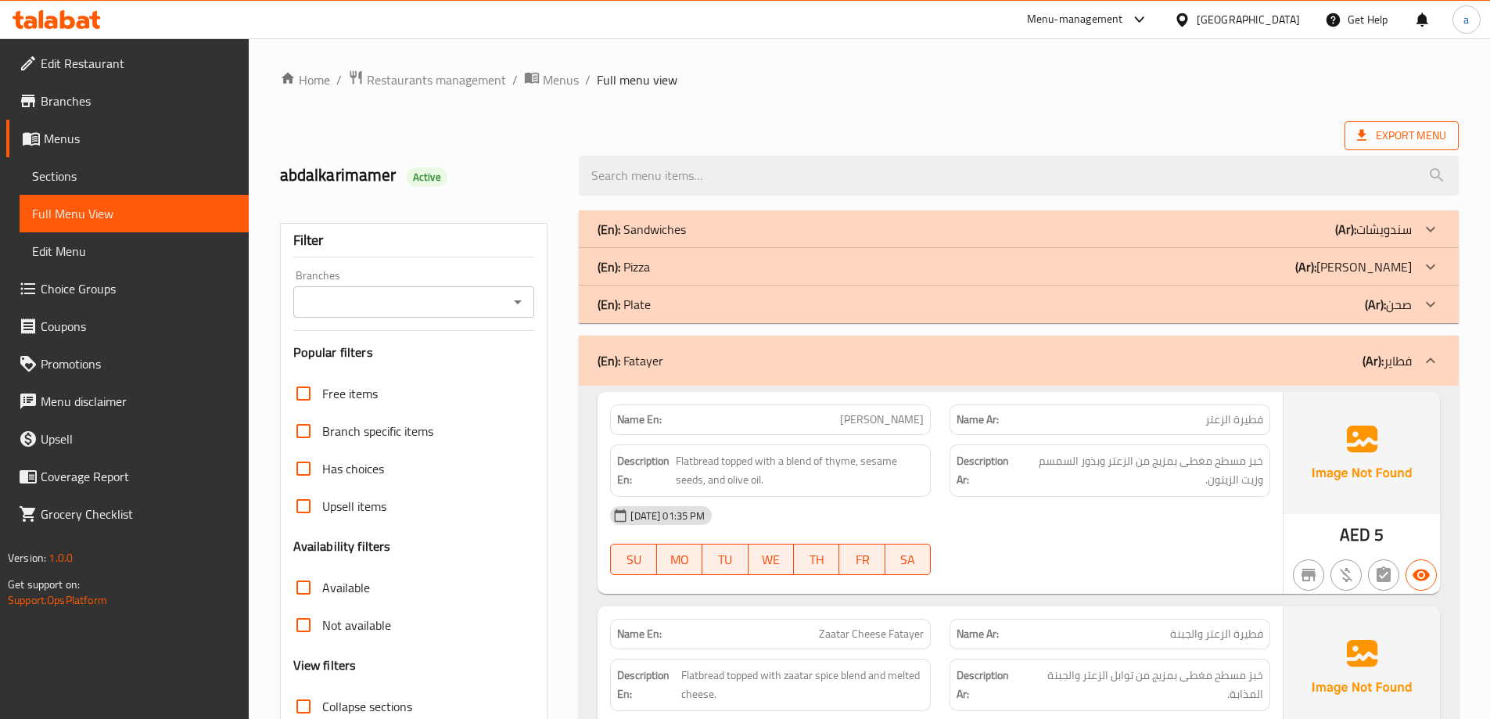
click at [1361, 141] on icon at bounding box center [1361, 135] width 9 height 11
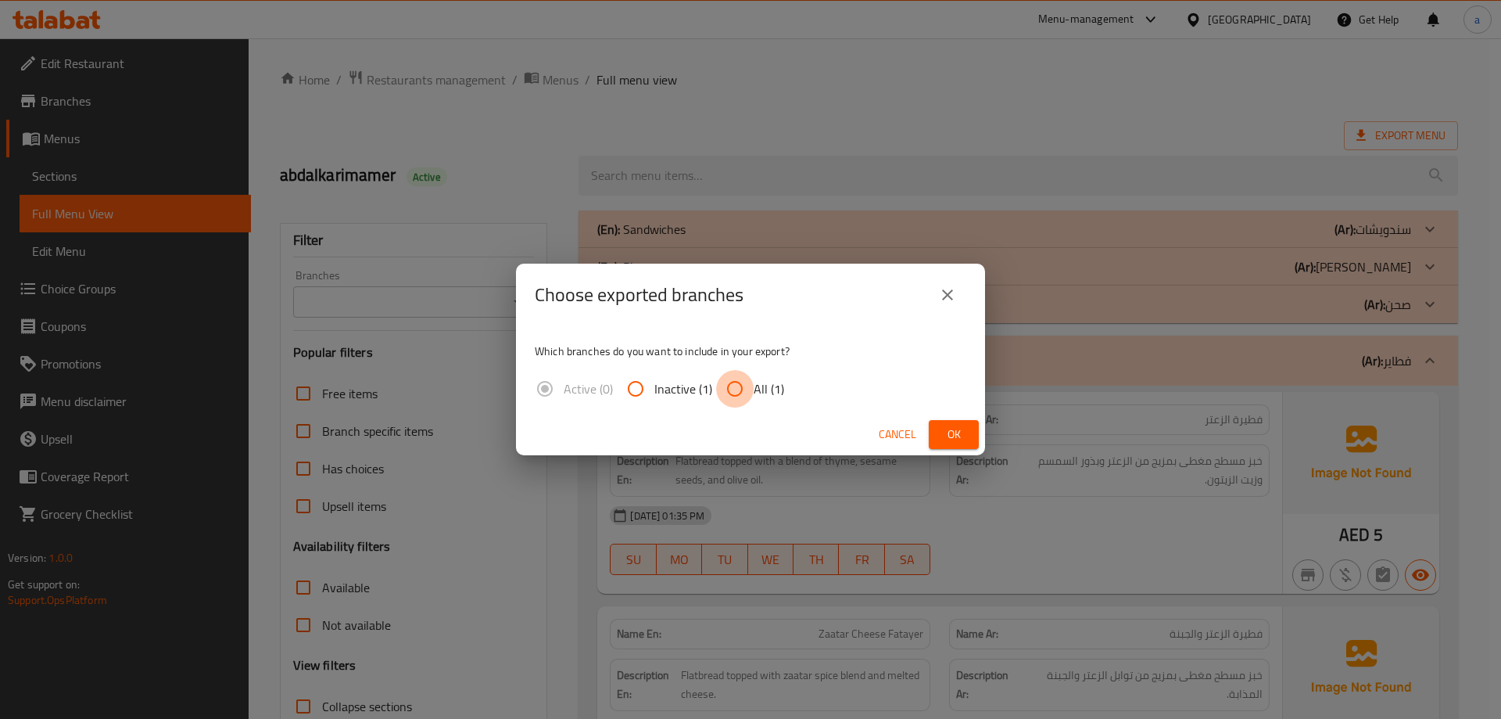
click at [722, 372] on input "All (1)" at bounding box center [735, 389] width 38 height 38
radio input "true"
click at [951, 432] on span "Ok" at bounding box center [953, 435] width 25 height 20
